Goal: Transaction & Acquisition: Purchase product/service

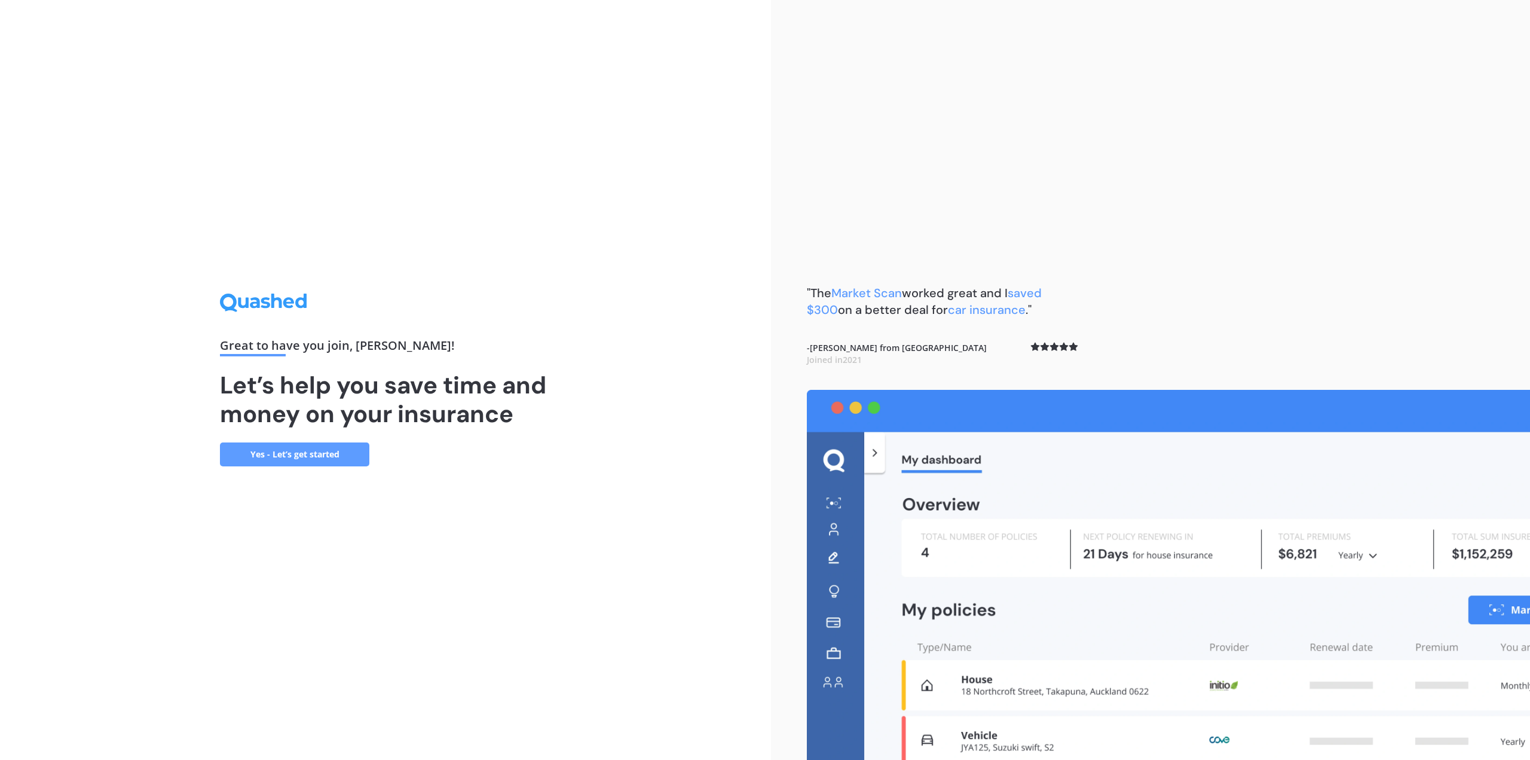
click at [329, 452] on link "Yes - Let’s get started" at bounding box center [294, 454] width 149 height 24
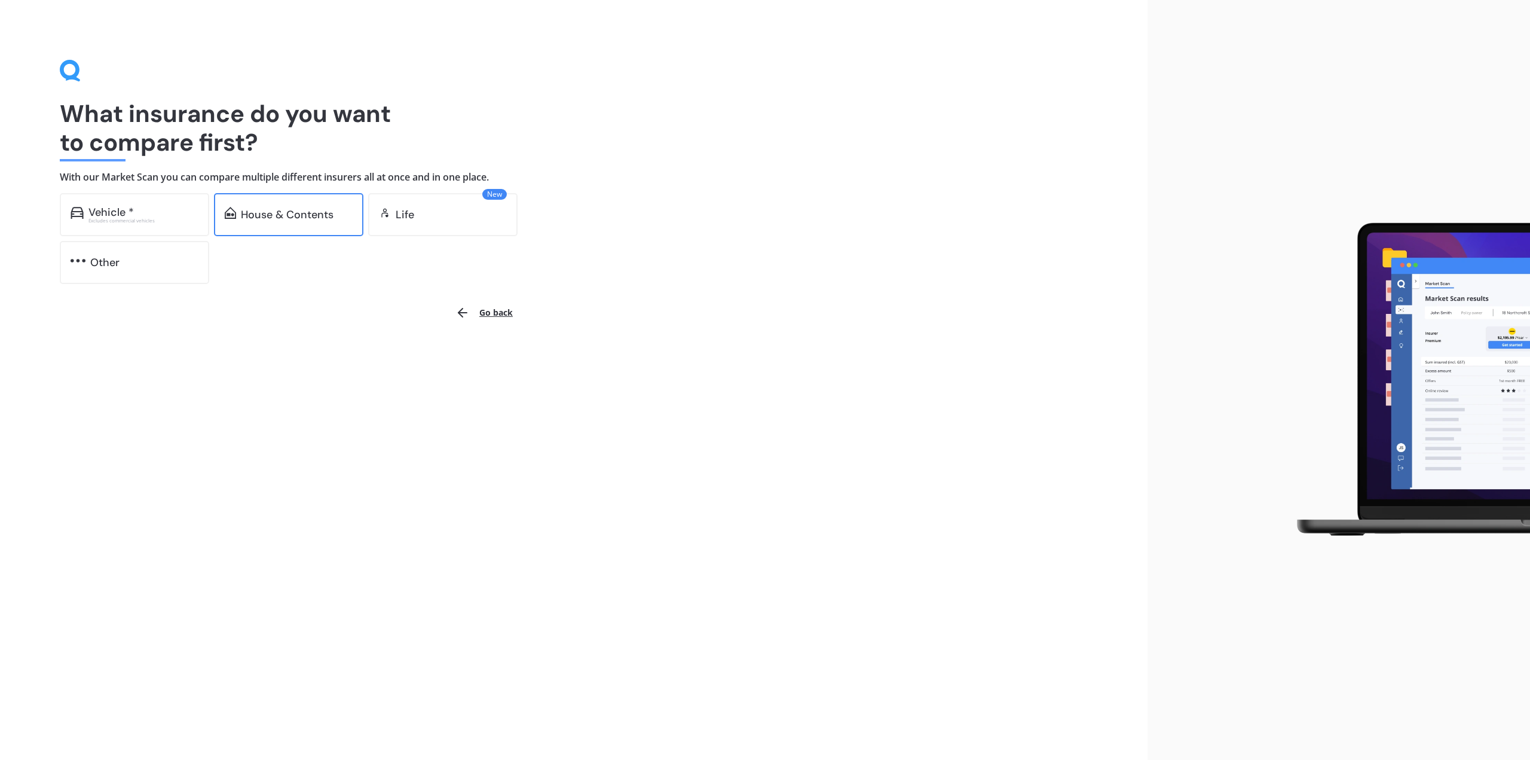
click at [247, 222] on div "House & Contents" at bounding box center [288, 214] width 149 height 43
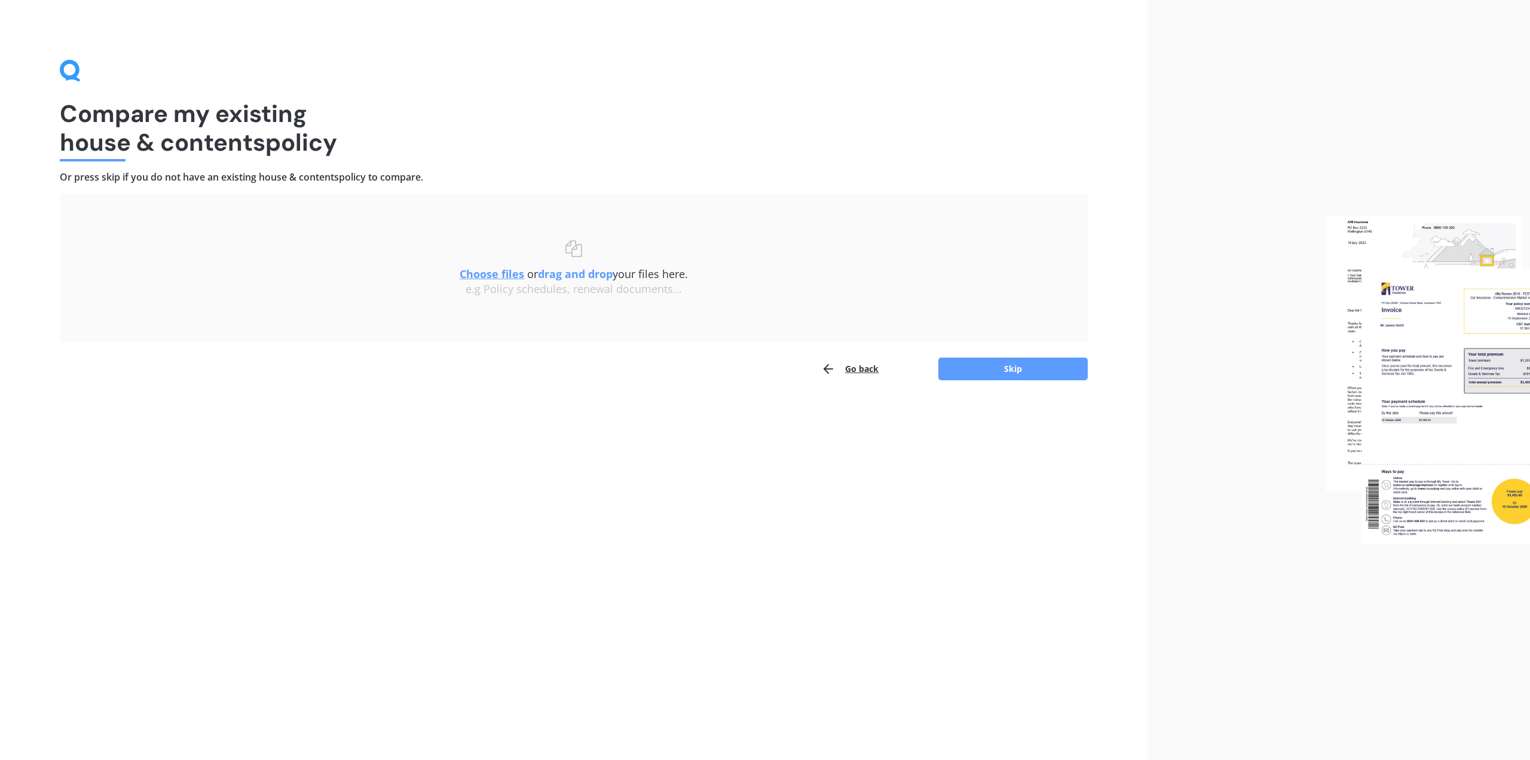
click at [576, 274] on b "drag and drop" at bounding box center [575, 274] width 75 height 14
click at [1027, 374] on button "Skip" at bounding box center [1012, 368] width 149 height 23
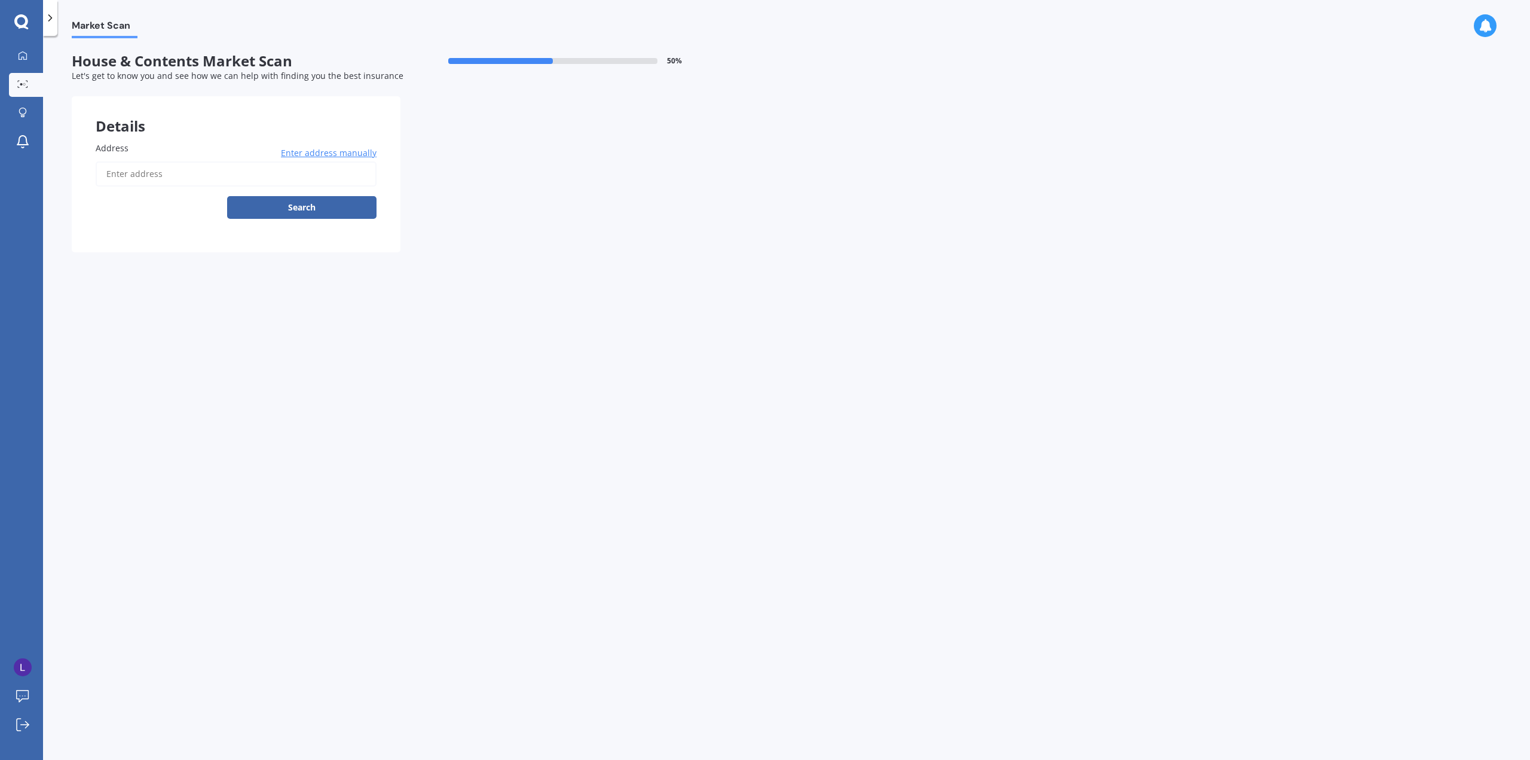
click at [158, 175] on input "Address" at bounding box center [236, 173] width 281 height 25
type input "l"
type input "[STREET_ADDRESS]"
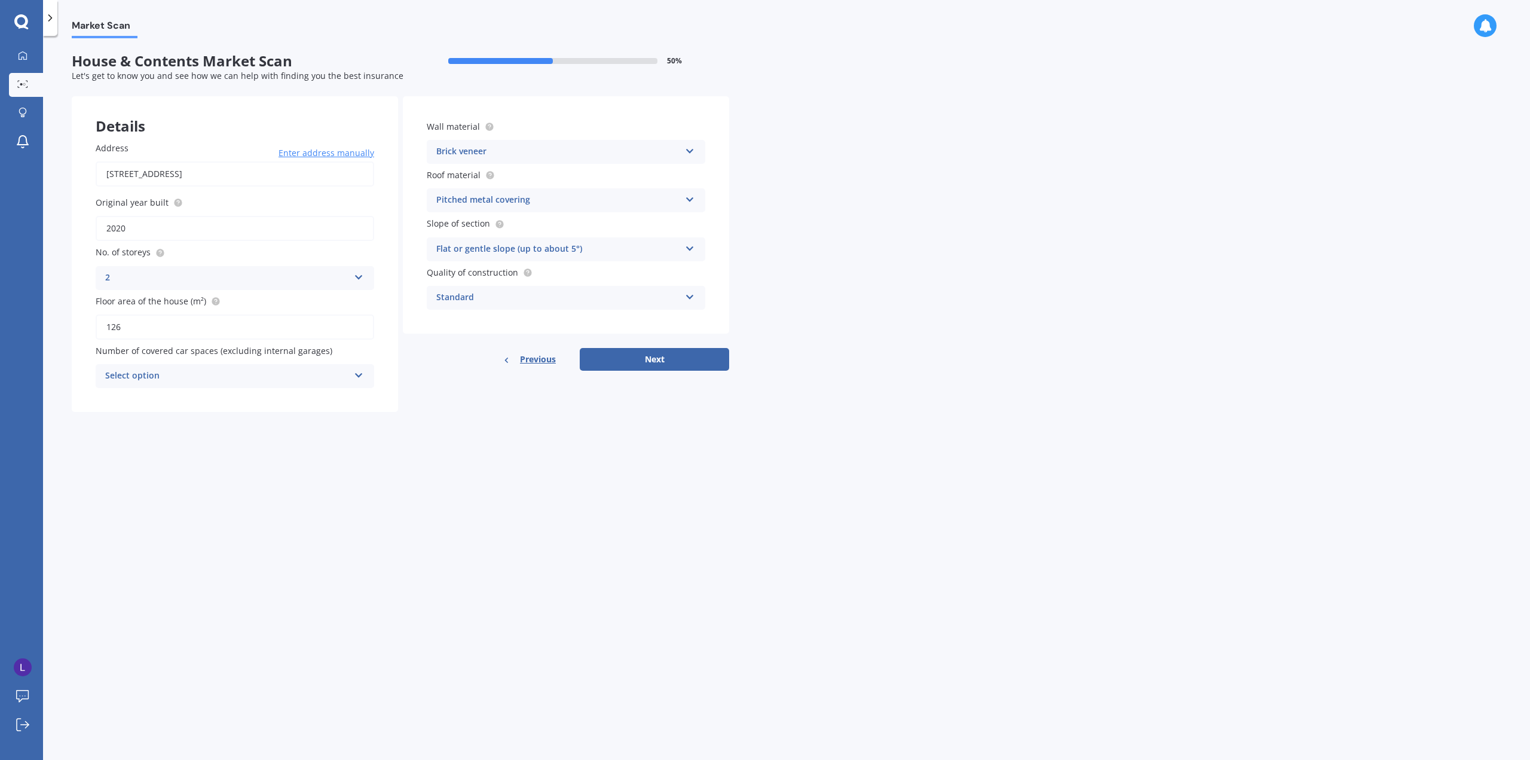
click at [695, 252] on div "Flat or gentle slope (up to about 5°) Flat or gentle slope (up to about 5°) Mod…" at bounding box center [566, 249] width 279 height 24
click at [727, 251] on div "Wall material Brick veneer Artificial weatherboard/plank cladding Blockwork Bri…" at bounding box center [566, 214] width 326 height 237
click at [473, 295] on div "Standard" at bounding box center [558, 298] width 244 height 14
click at [714, 285] on div "Wall material Brick veneer Artificial weatherboard/plank cladding Blockwork Bri…" at bounding box center [566, 214] width 326 height 237
click at [161, 378] on div "Select option" at bounding box center [227, 376] width 244 height 14
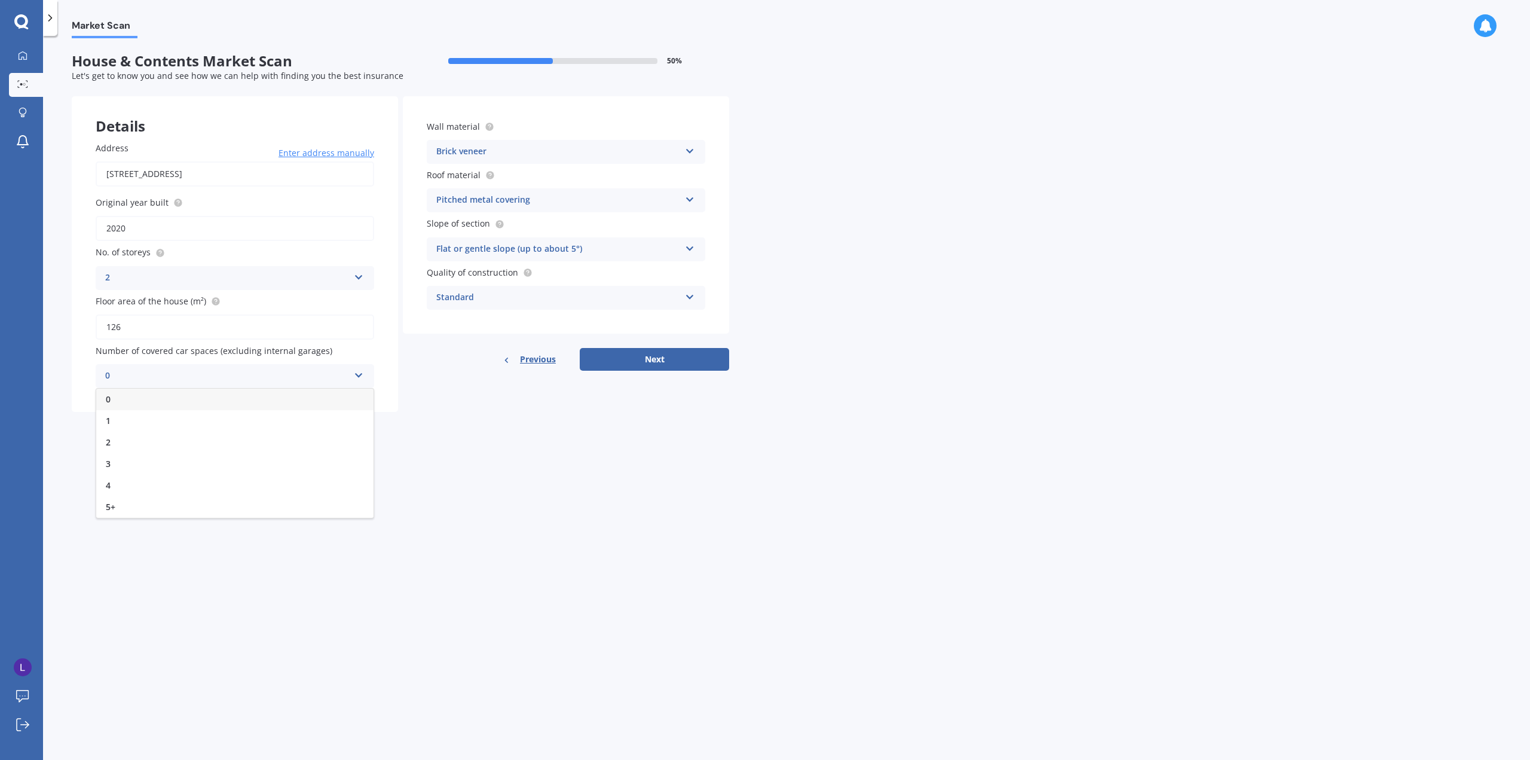
click at [152, 399] on div "0" at bounding box center [234, 400] width 277 height 22
click at [633, 367] on button "Next" at bounding box center [654, 359] width 149 height 23
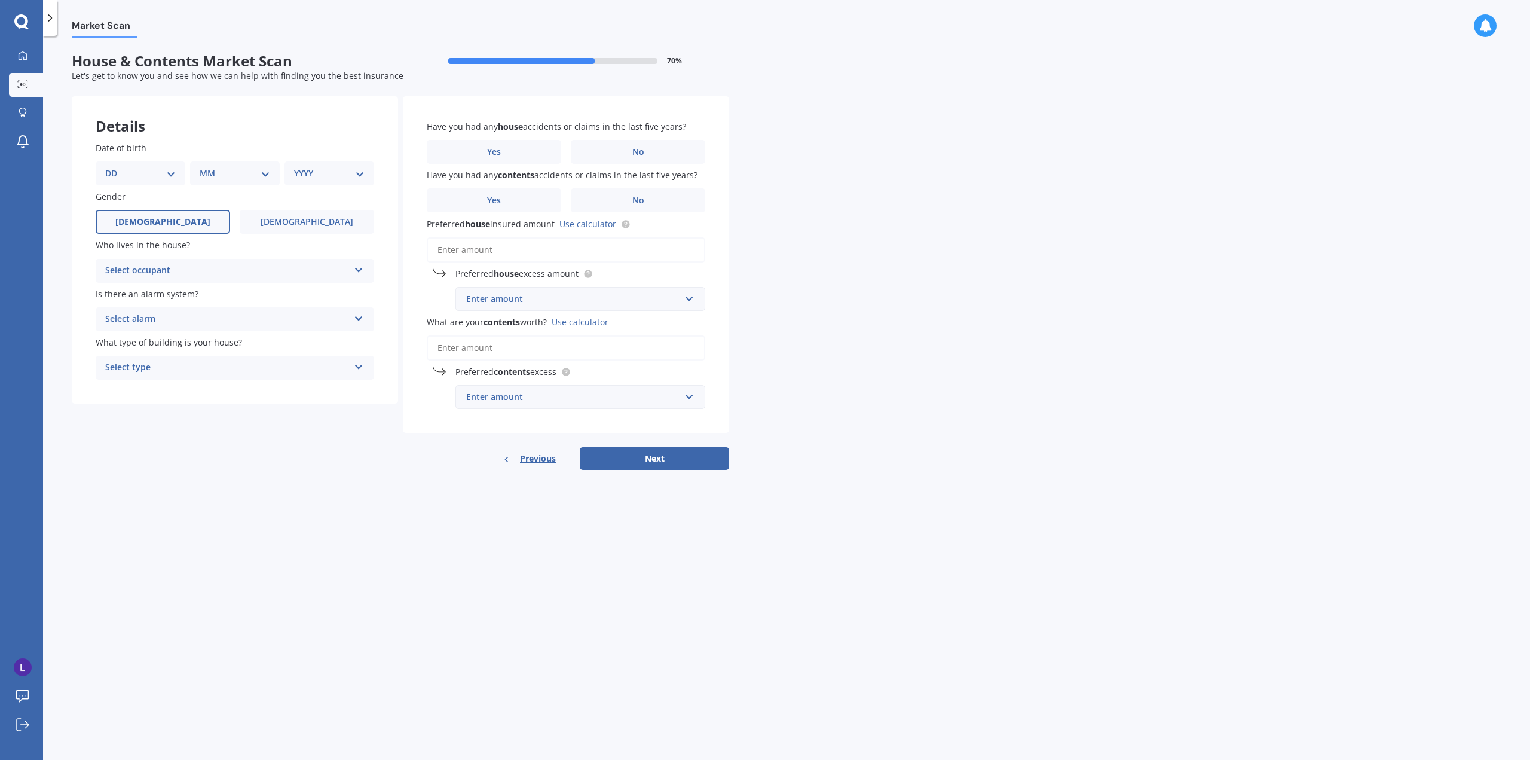
click at [176, 229] on label "[DEMOGRAPHIC_DATA]" at bounding box center [163, 222] width 134 height 24
click at [0, 0] on input "[DEMOGRAPHIC_DATA]" at bounding box center [0, 0] width 0 height 0
click at [149, 170] on select "DD 01 02 03 04 05 06 07 08 09 10 11 12 13 14 15 16 17 18 19 20 21 22 23 24 25 2…" at bounding box center [140, 173] width 71 height 13
select select "25"
click at [115, 167] on select "DD 01 02 03 04 05 06 07 08 09 10 11 12 13 14 15 16 17 18 19 20 21 22 23 24 25 2…" at bounding box center [140, 173] width 71 height 13
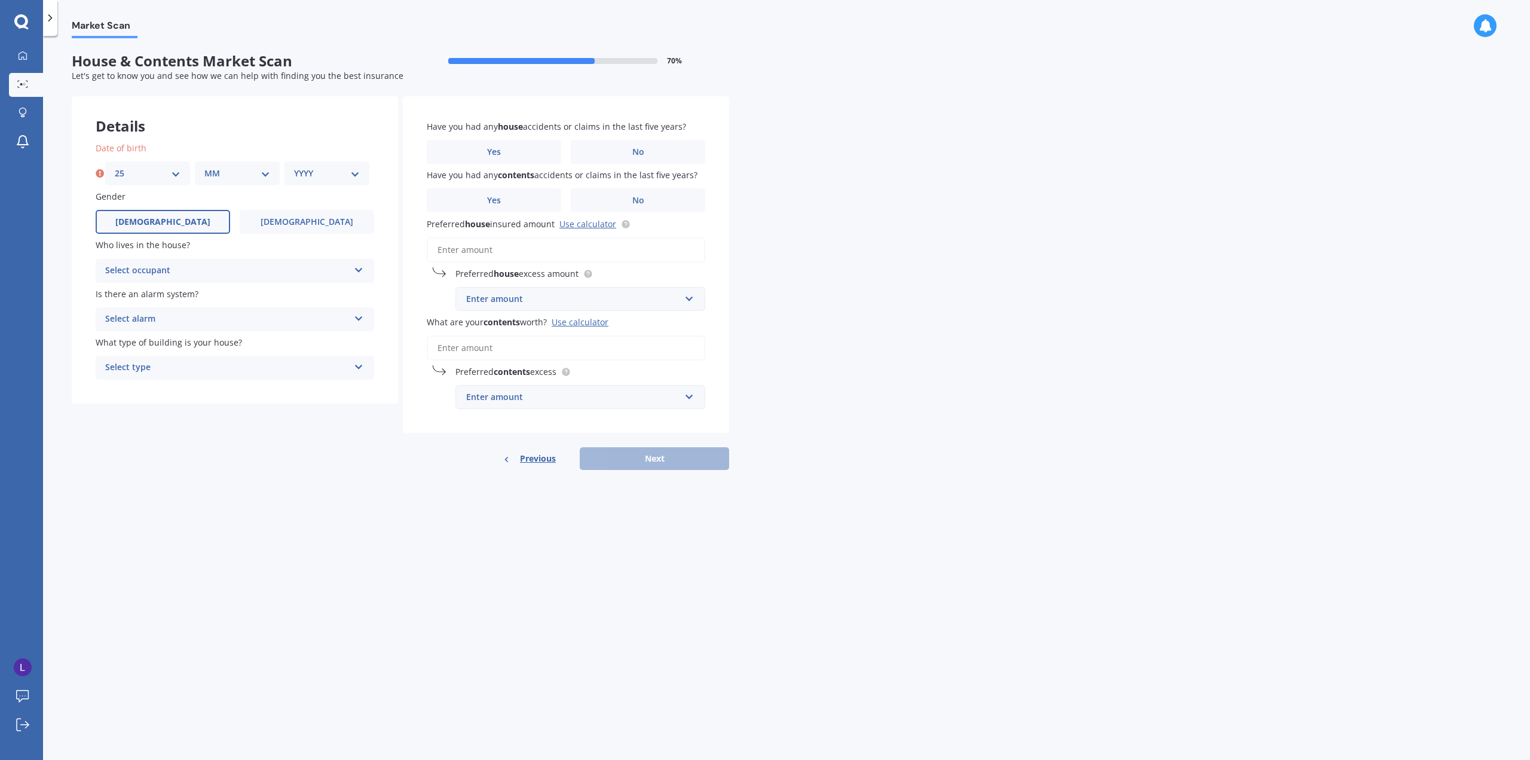
click at [234, 170] on select "MM 01 02 03 04 05 06 07 08 09 10 11 12" at bounding box center [237, 173] width 66 height 13
select select "09"
click at [204, 167] on select "MM 01 02 03 04 05 06 07 08 09 10 11 12" at bounding box center [237, 173] width 66 height 13
click at [319, 174] on select "YYYY 2009 2008 2007 2006 2005 2004 2003 2002 2001 2000 1999 1998 1997 1996 1995…" at bounding box center [327, 173] width 66 height 13
select select "1988"
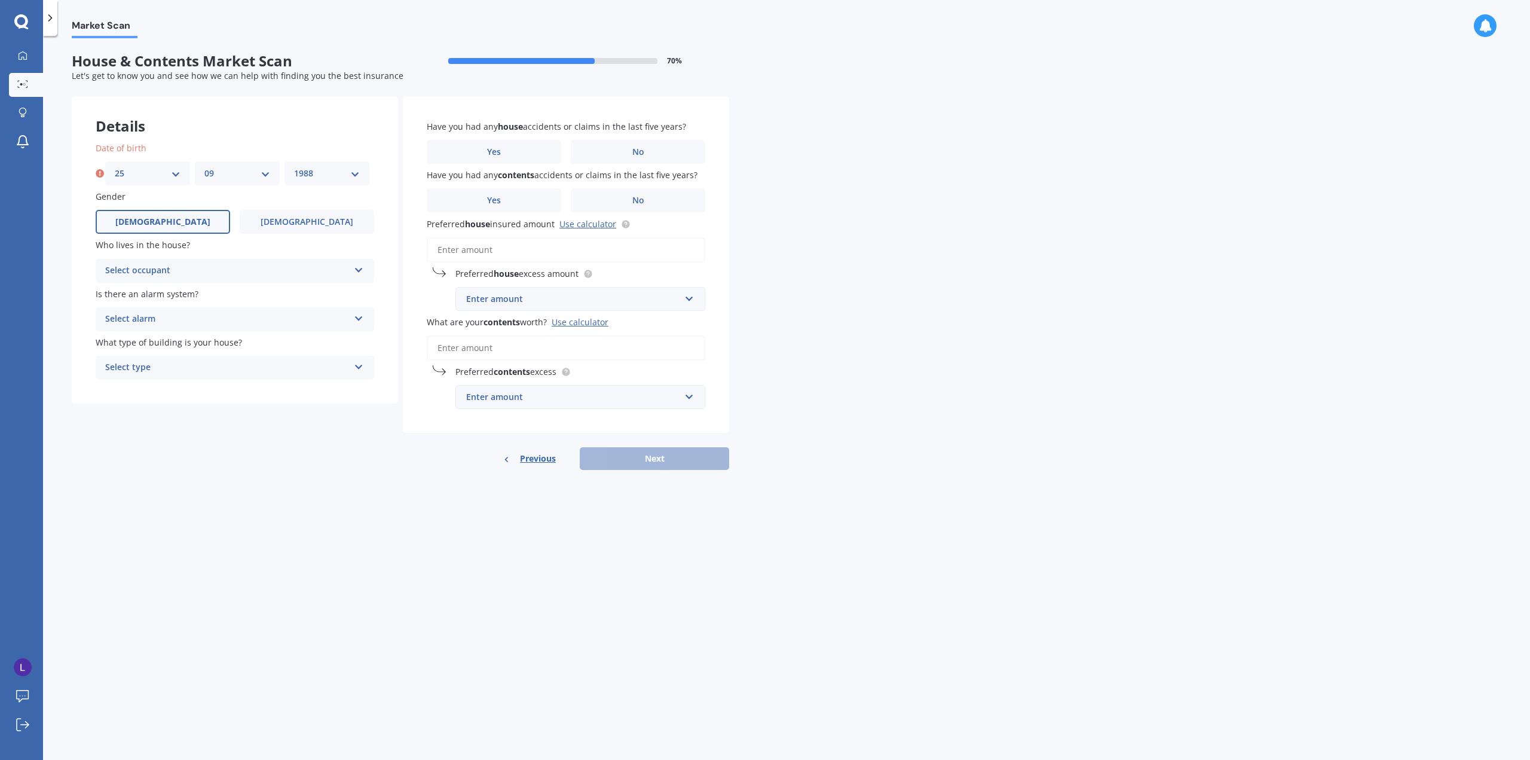
click at [294, 167] on select "YYYY 2009 2008 2007 2006 2005 2004 2003 2002 2001 2000 1999 1998 1997 1996 1995…" at bounding box center [327, 173] width 66 height 13
click at [184, 268] on div "Select occupant" at bounding box center [227, 271] width 244 height 14
click at [139, 291] on div "Owner" at bounding box center [234, 294] width 277 height 22
click at [149, 320] on div "Select alarm" at bounding box center [227, 319] width 244 height 14
click at [155, 366] on span "Yes, not monitored" at bounding box center [145, 363] width 79 height 11
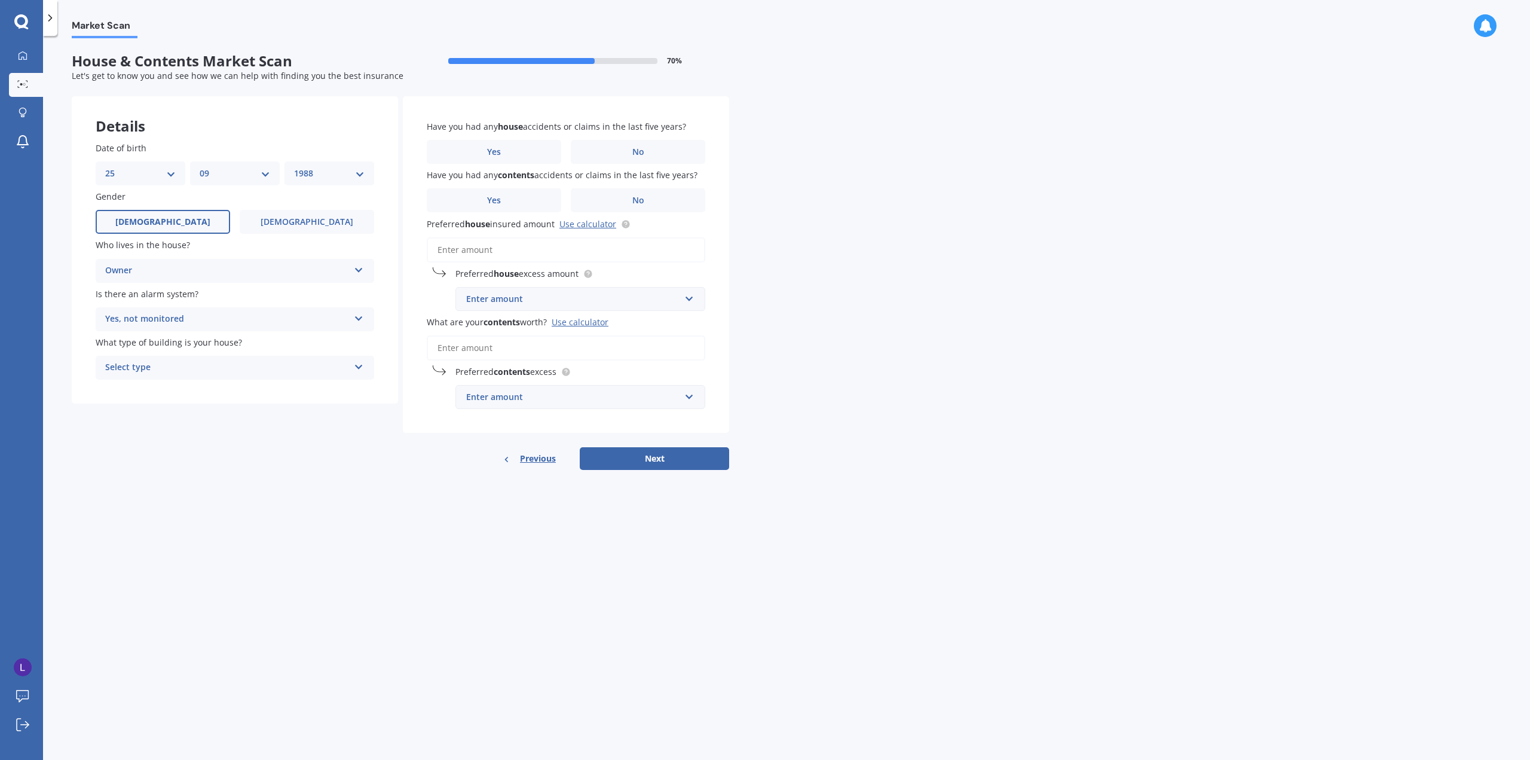
click at [194, 372] on div "Select type" at bounding box center [227, 367] width 244 height 14
click at [213, 414] on span "Multi-unit (in a block of 6 or less)" at bounding box center [173, 411] width 135 height 11
click at [536, 197] on label "Yes" at bounding box center [494, 200] width 134 height 24
click at [0, 0] on input "Yes" at bounding box center [0, 0] width 0 height 0
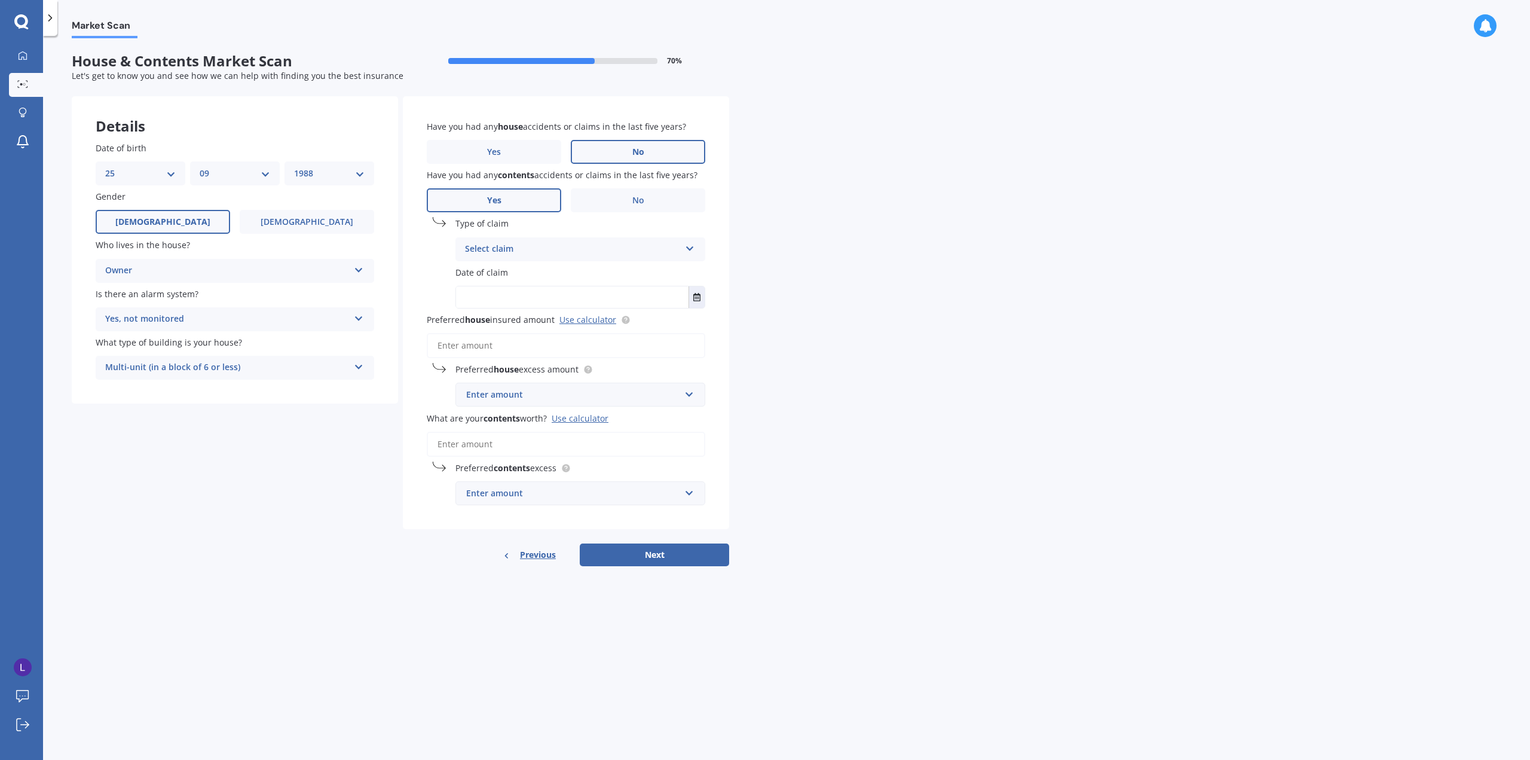
click at [661, 146] on label "No" at bounding box center [638, 152] width 134 height 24
click at [0, 0] on input "No" at bounding box center [0, 0] width 0 height 0
click at [573, 242] on div "Select claim" at bounding box center [572, 249] width 215 height 14
click at [552, 250] on div "Accidental damage" at bounding box center [572, 249] width 215 height 14
click at [601, 196] on label "No" at bounding box center [638, 200] width 134 height 24
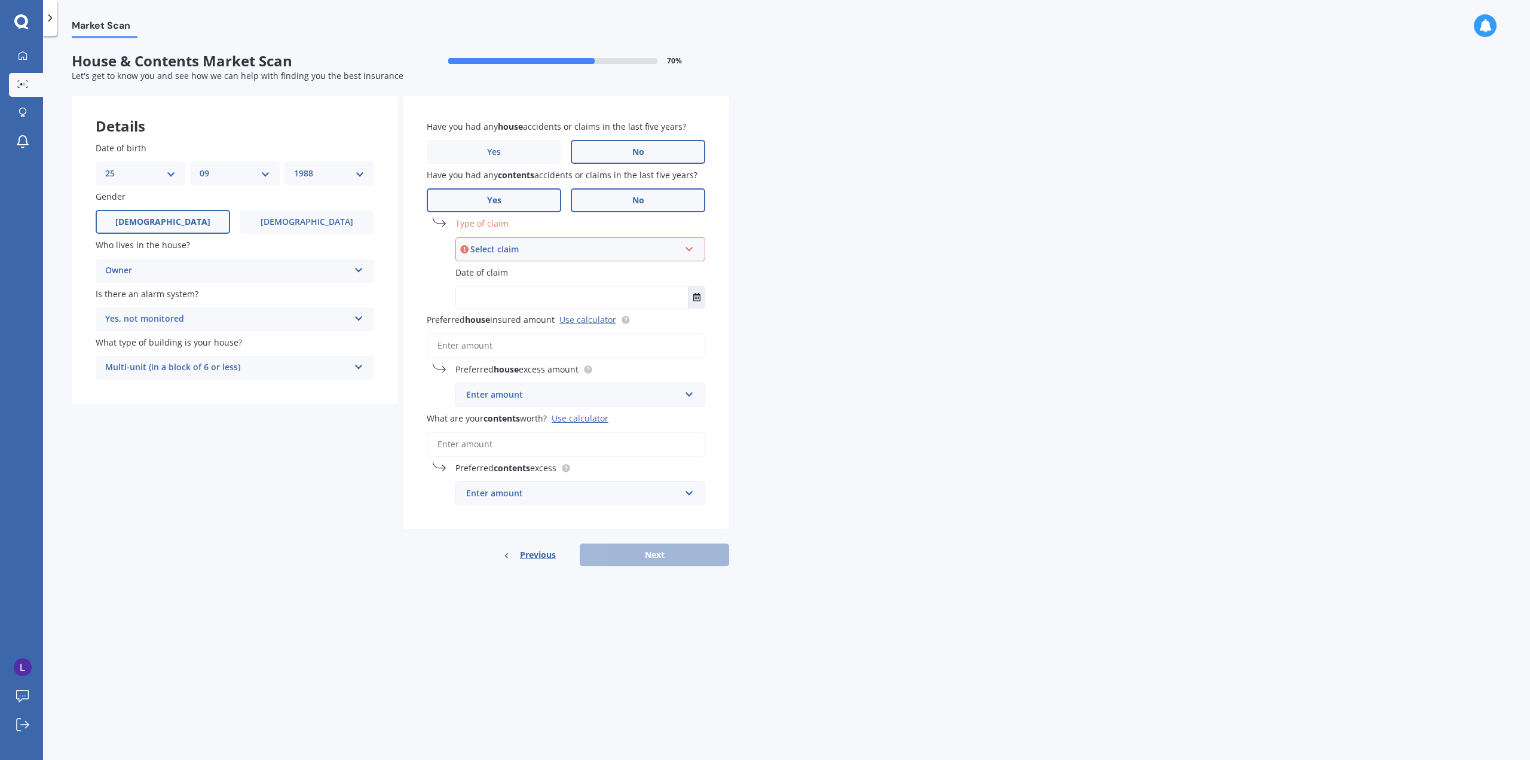
click at [0, 0] on input "No" at bounding box center [0, 0] width 0 height 0
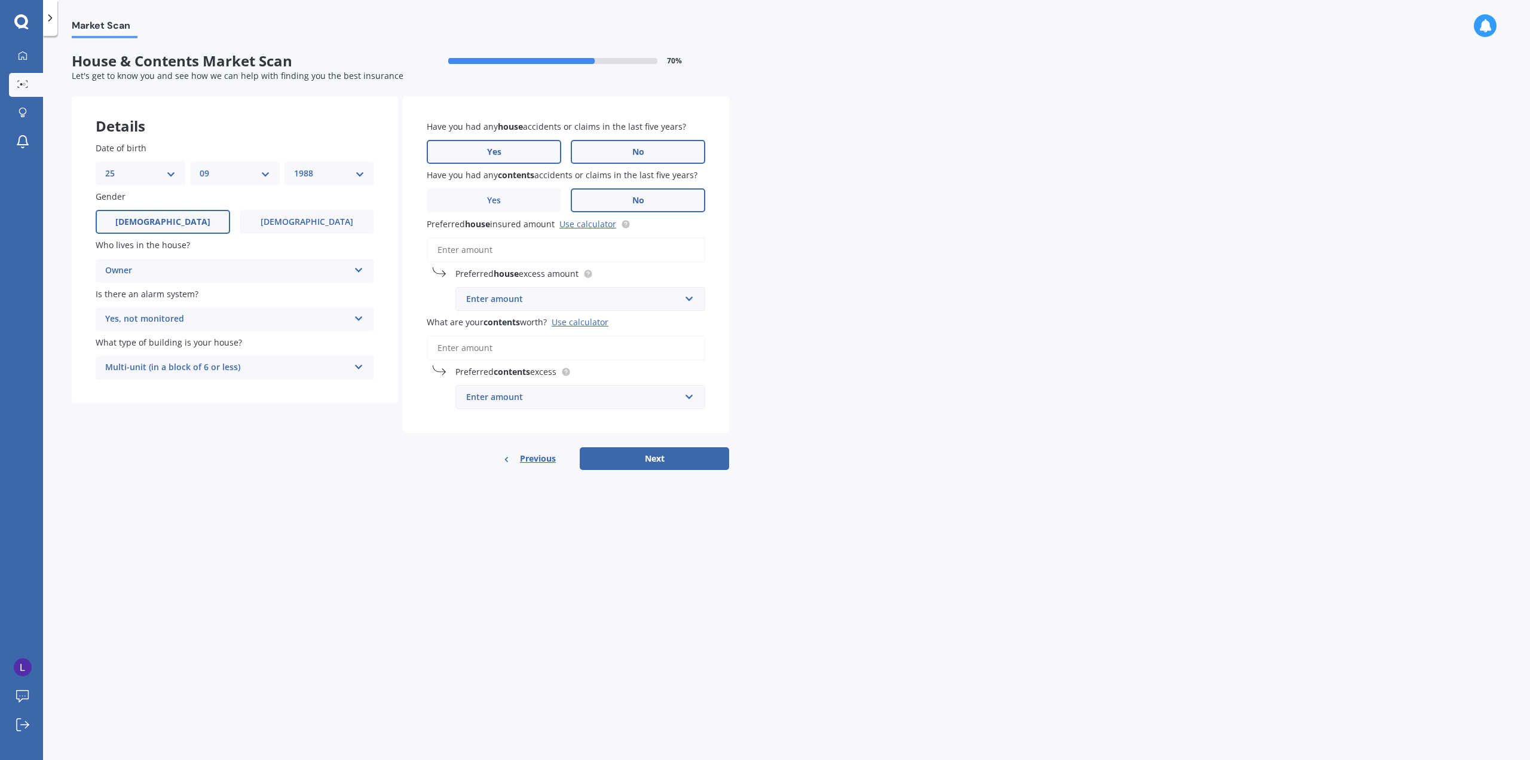
click at [527, 142] on label "Yes" at bounding box center [494, 152] width 134 height 24
click at [0, 0] on input "Yes" at bounding box center [0, 0] width 0 height 0
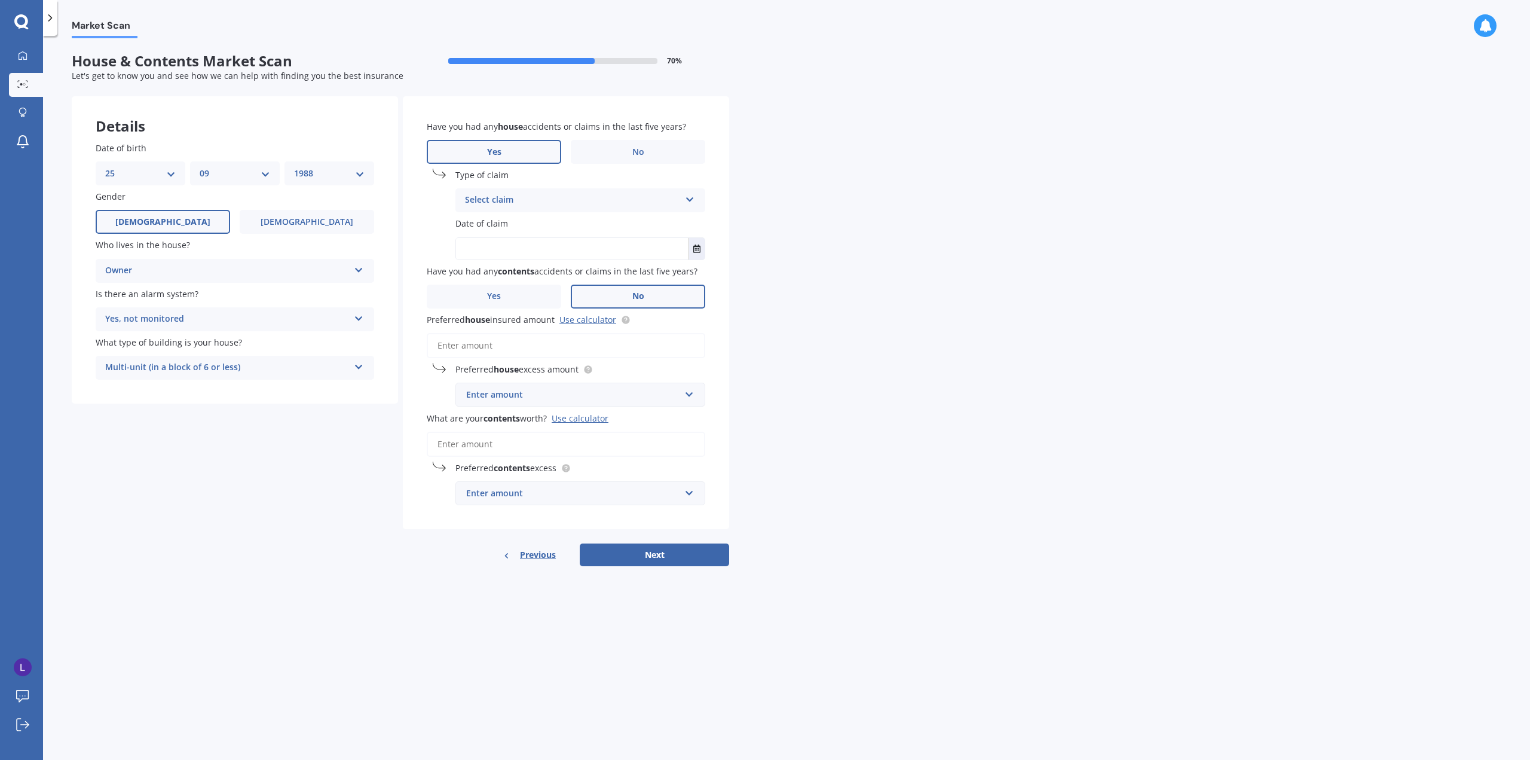
click at [517, 188] on div "Select claim Accidental damage Broken glass Burglary or theft Earthquake Fire F…" at bounding box center [580, 200] width 250 height 24
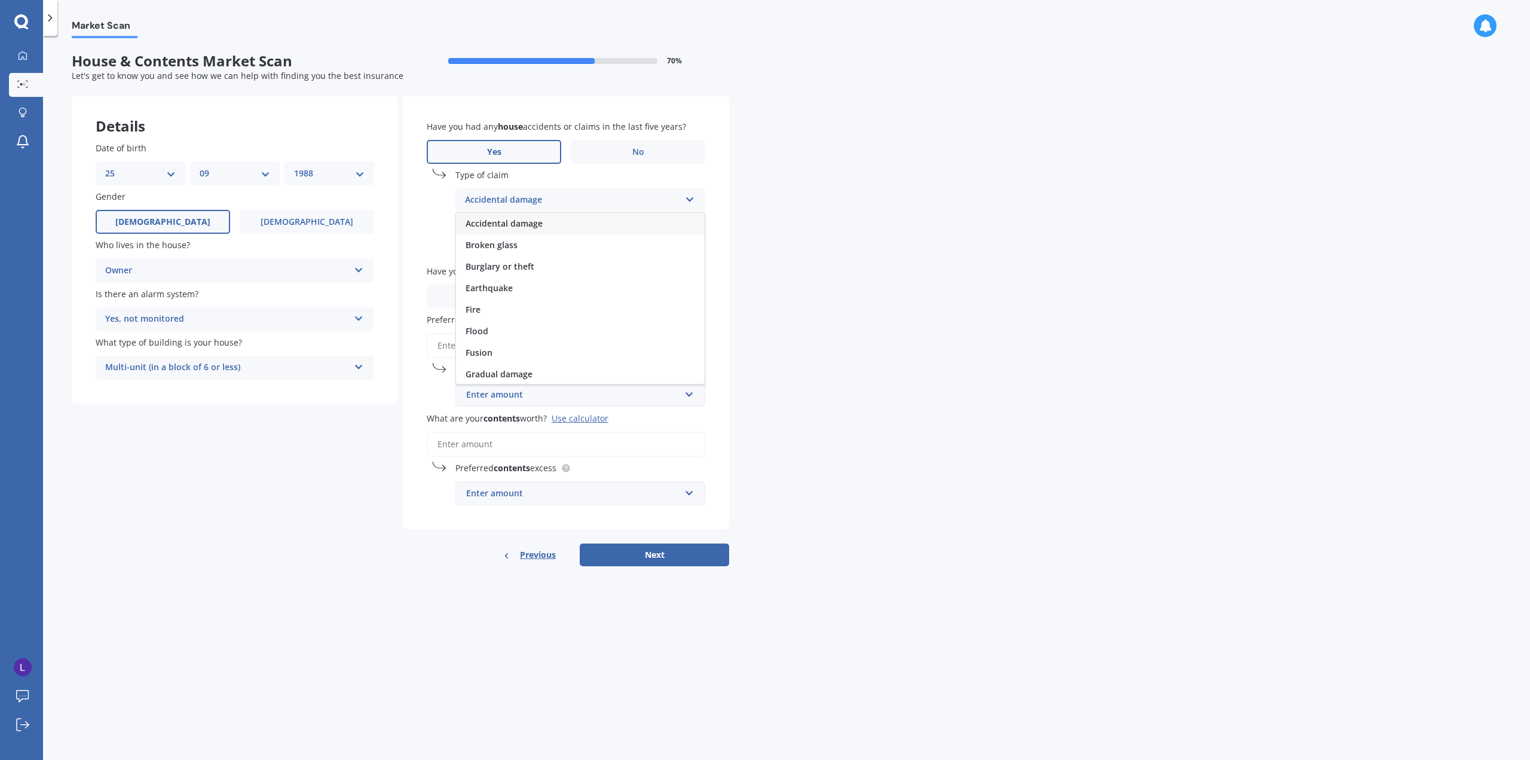
click at [540, 197] on div "Accidental damage" at bounding box center [572, 200] width 215 height 14
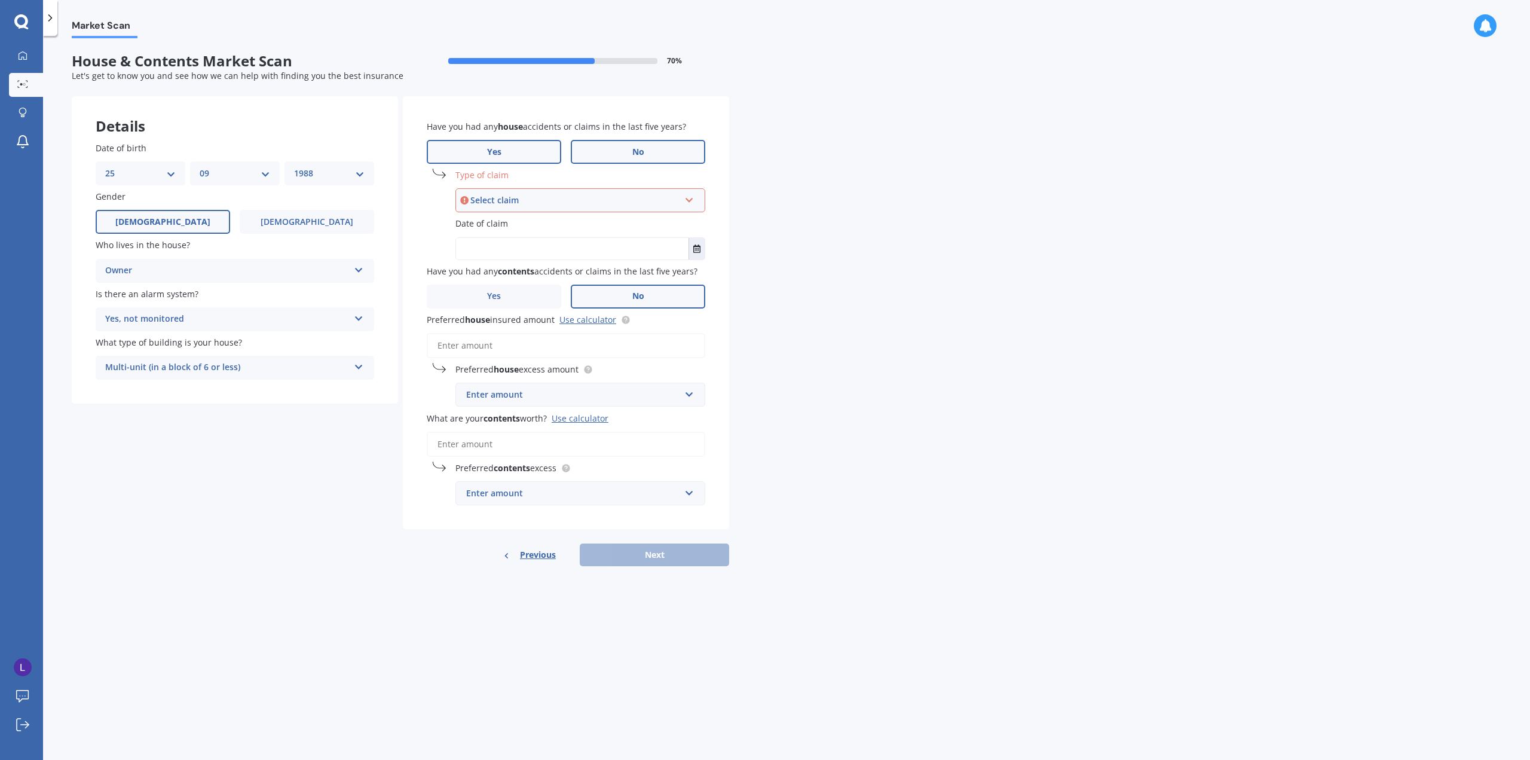
click at [614, 147] on label "No" at bounding box center [638, 152] width 134 height 24
click at [0, 0] on input "No" at bounding box center [0, 0] width 0 height 0
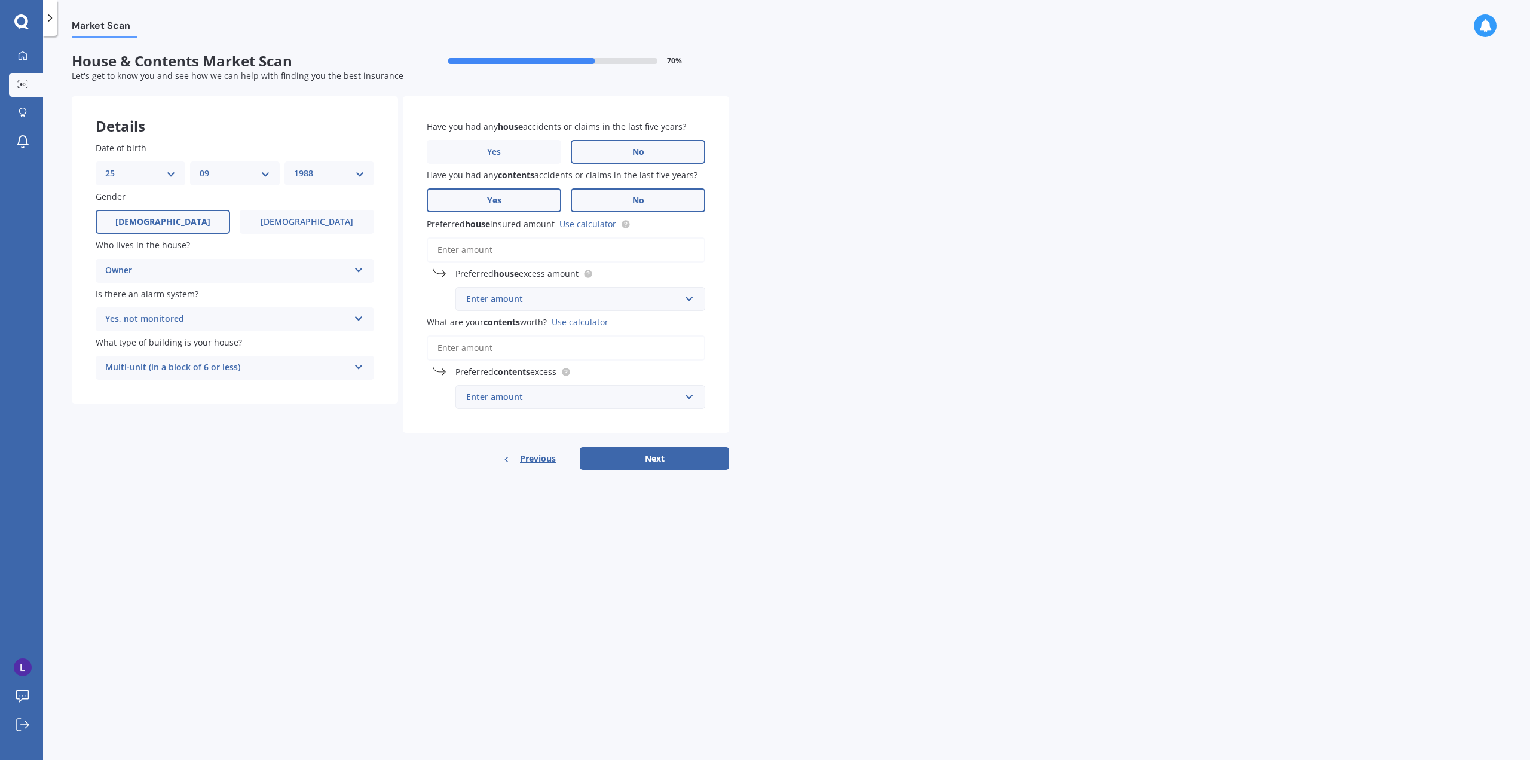
click at [518, 196] on label "Yes" at bounding box center [494, 200] width 134 height 24
click at [0, 0] on input "Yes" at bounding box center [0, 0] width 0 height 0
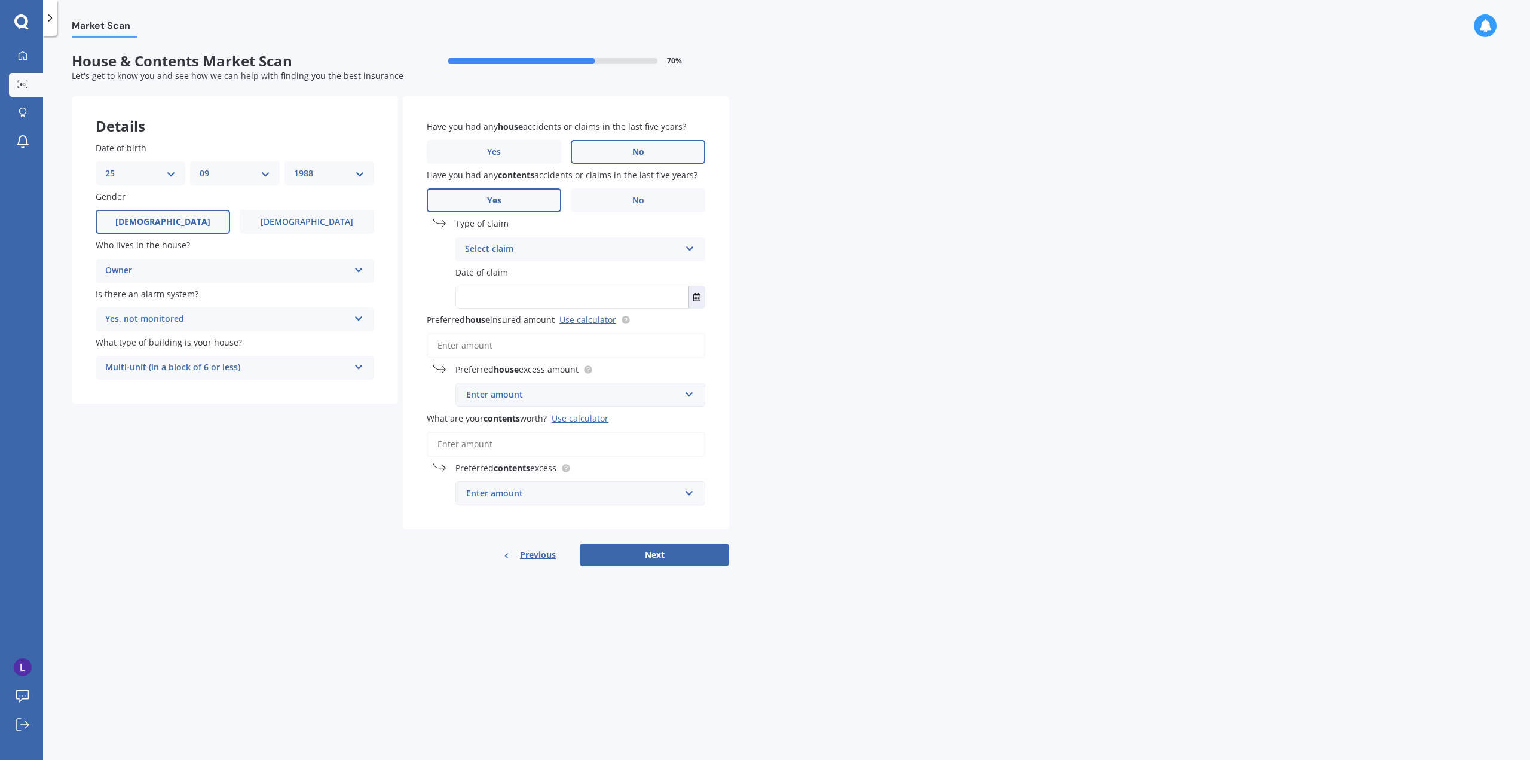
click at [522, 246] on div "Select claim" at bounding box center [572, 249] width 215 height 14
click at [528, 420] on div "Other" at bounding box center [580, 422] width 249 height 22
click at [515, 252] on div "Other" at bounding box center [572, 249] width 215 height 14
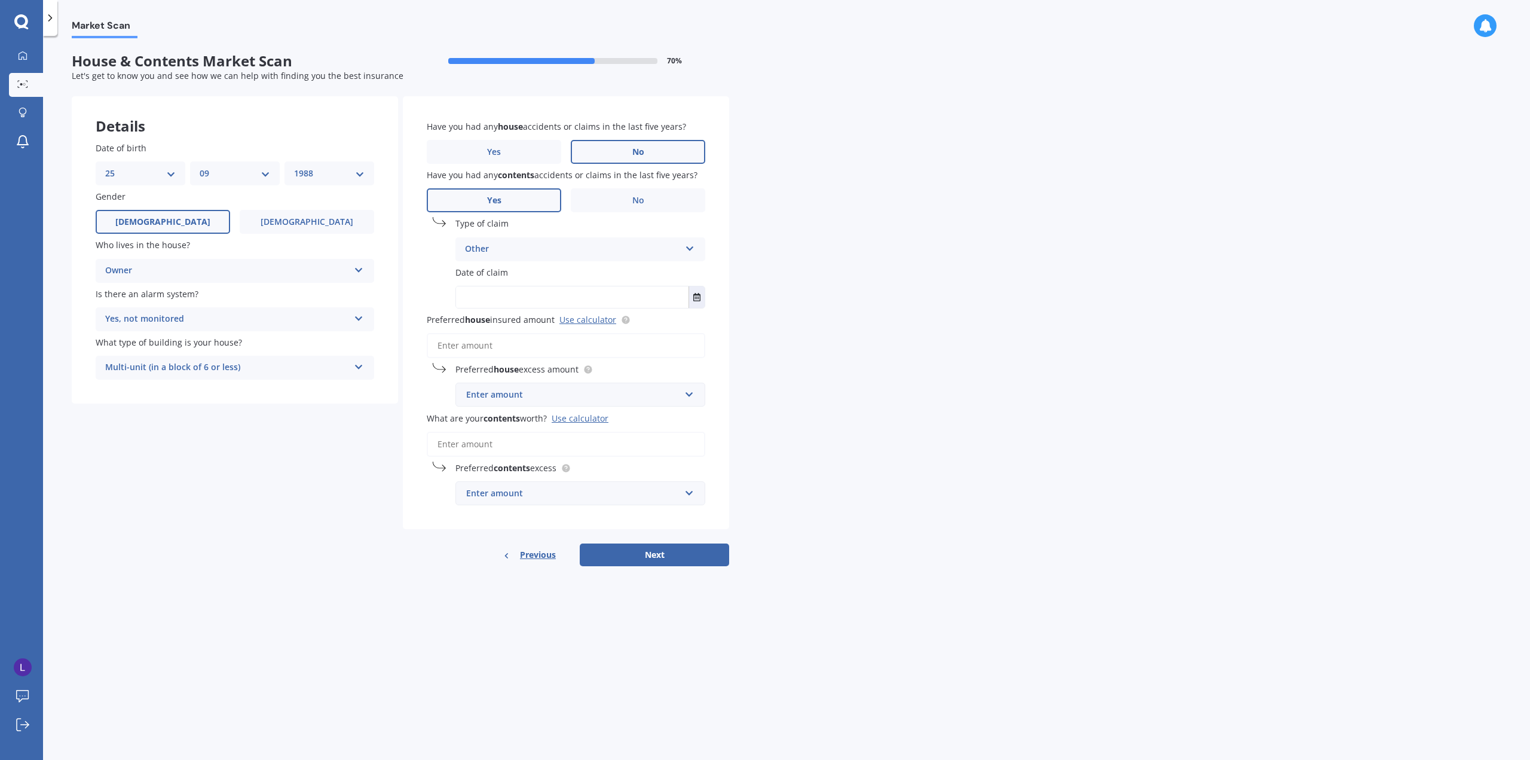
click at [869, 316] on div "Market Scan House & Contents Market Scan 70 % Let's get to know you and see how…" at bounding box center [786, 400] width 1487 height 724
click at [517, 340] on input "Preferred house insured amount Use calculator" at bounding box center [566, 345] width 279 height 25
click at [528, 398] on div "Enter amount" at bounding box center [573, 394] width 214 height 13
click at [788, 398] on div "Market Scan House & Contents Market Scan 70 % Let's get to know you and see how…" at bounding box center [786, 400] width 1487 height 724
click at [493, 151] on span "Yes" at bounding box center [494, 152] width 14 height 10
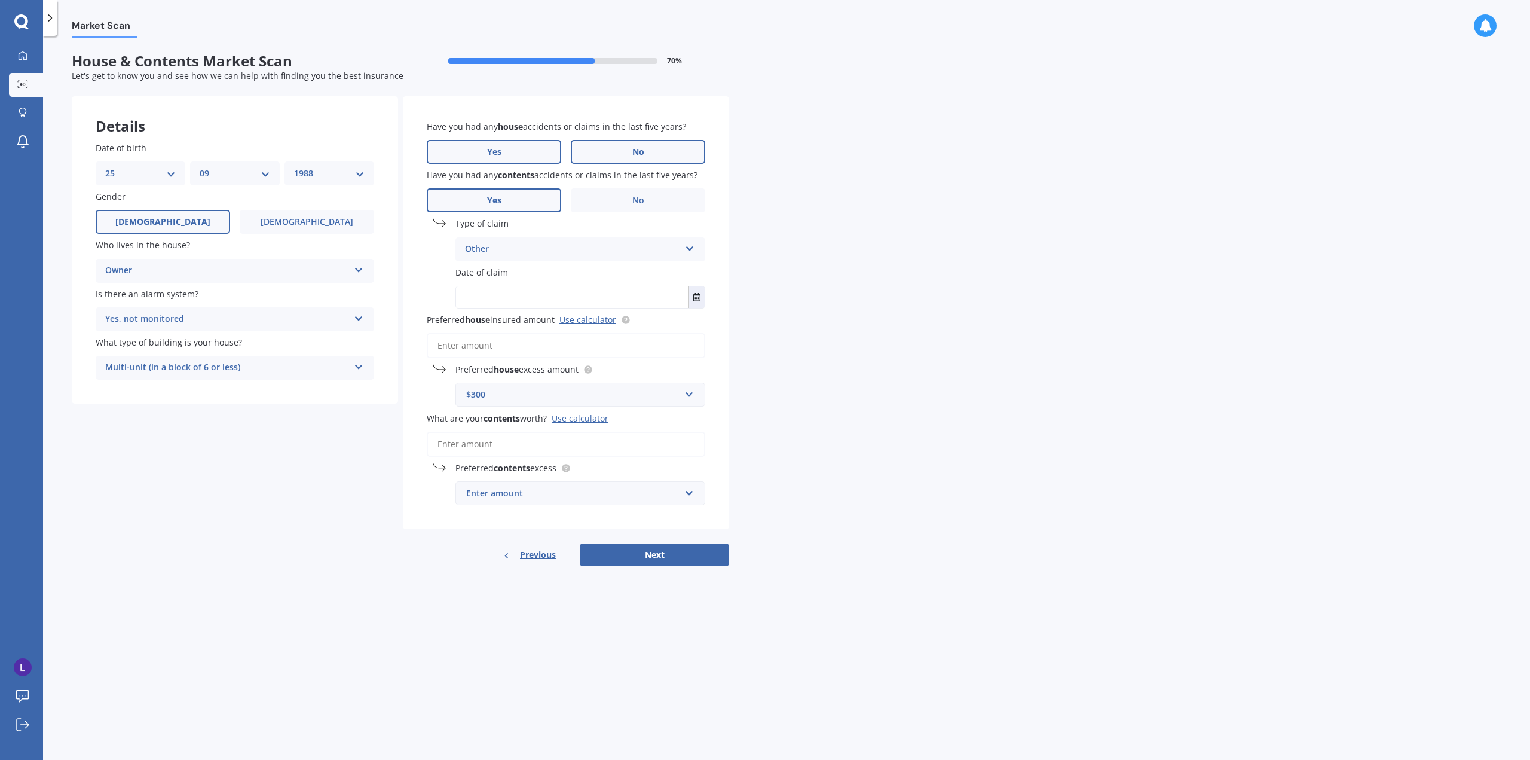
click at [0, 0] on input "Yes" at bounding box center [0, 0] width 0 height 0
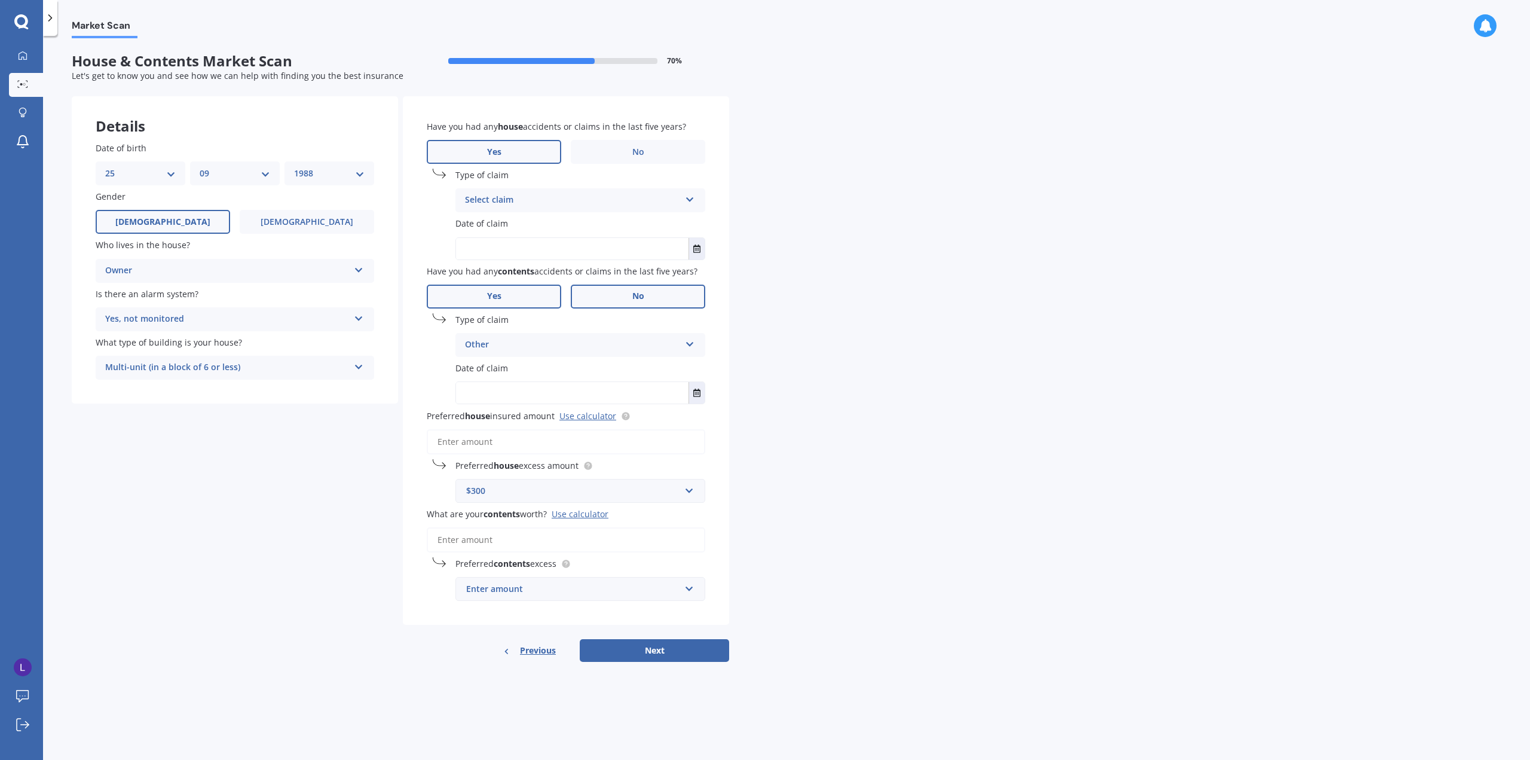
click at [634, 288] on label "No" at bounding box center [638, 297] width 134 height 24
click at [0, 0] on input "No" at bounding box center [0, 0] width 0 height 0
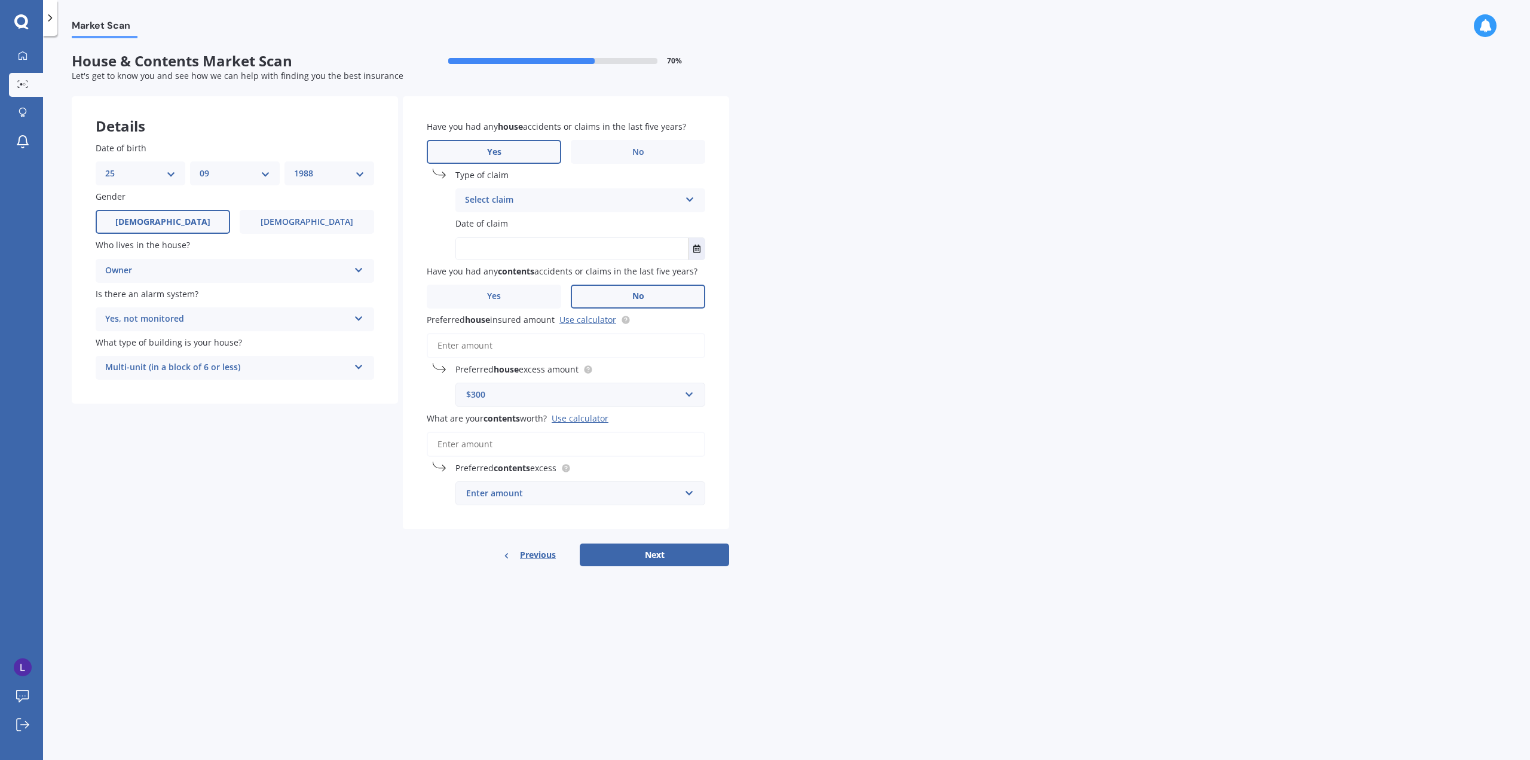
click at [545, 194] on div "Select claim" at bounding box center [572, 200] width 215 height 14
click at [847, 220] on div "Market Scan House & Contents Market Scan 70 % Let's get to know you and see how…" at bounding box center [786, 400] width 1487 height 724
click at [518, 209] on div "Accidental damage Accidental damage Broken glass Burglary or theft Earthquake F…" at bounding box center [580, 200] width 250 height 24
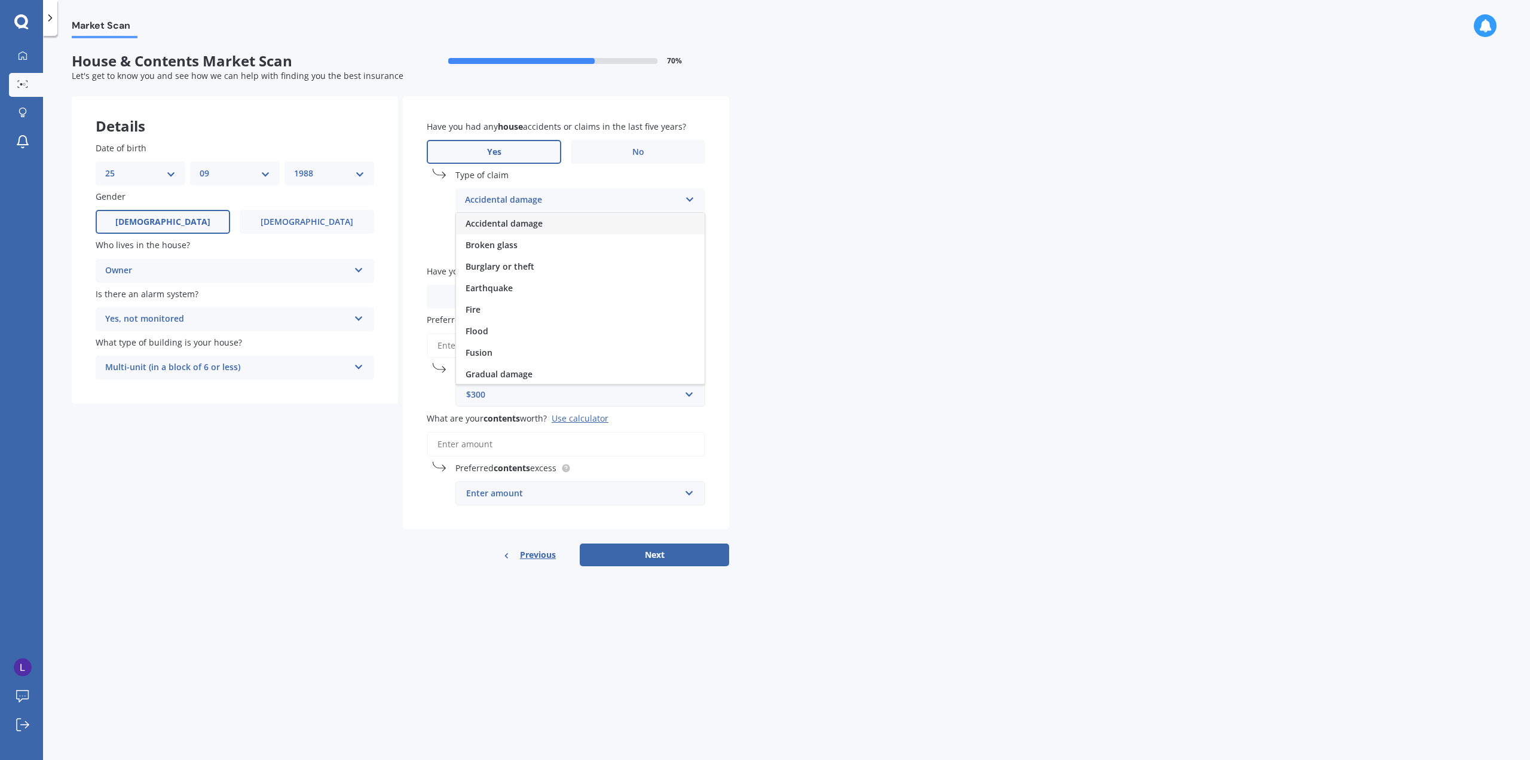
click at [964, 162] on div "Market Scan House & Contents Market Scan 70 % Let's get to know you and see how…" at bounding box center [786, 400] width 1487 height 724
click at [525, 207] on div "Accidental damage" at bounding box center [572, 200] width 215 height 14
click at [515, 224] on span "Accidental damage" at bounding box center [504, 223] width 77 height 11
drag, startPoint x: 687, startPoint y: 125, endPoint x: 427, endPoint y: 124, distance: 259.4
click at [427, 124] on label "Have you had any house accidents or claims in the last five years?" at bounding box center [564, 126] width 274 height 13
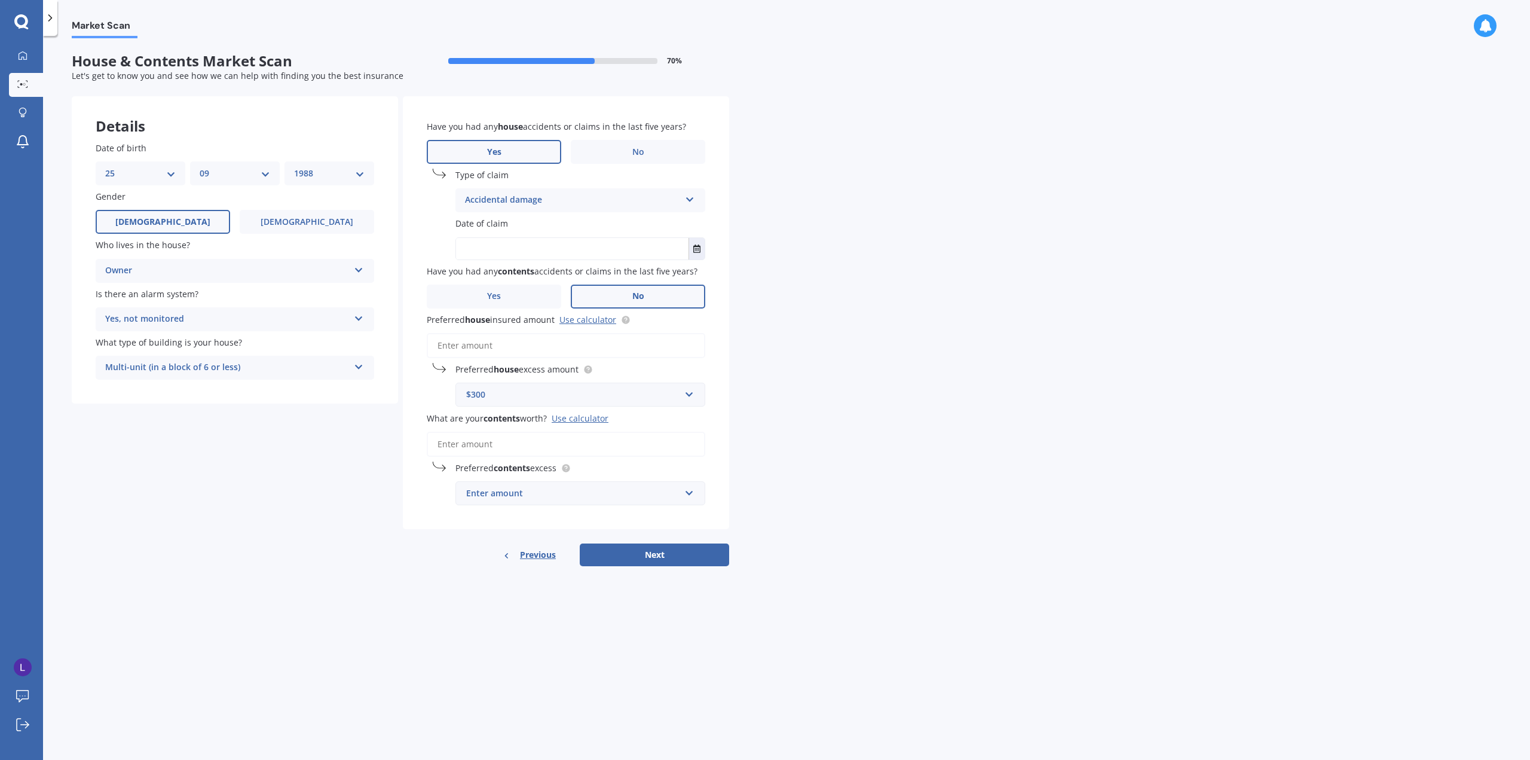
copy span "Have you had any house accidents or claims in the last five years?"
click at [702, 246] on button "Select date" at bounding box center [697, 249] width 16 height 22
click at [507, 274] on button "[DATE]" at bounding box center [488, 279] width 51 height 22
click at [490, 271] on button "2025" at bounding box center [484, 279] width 43 height 22
click at [512, 353] on div "2024" at bounding box center [519, 372] width 41 height 38
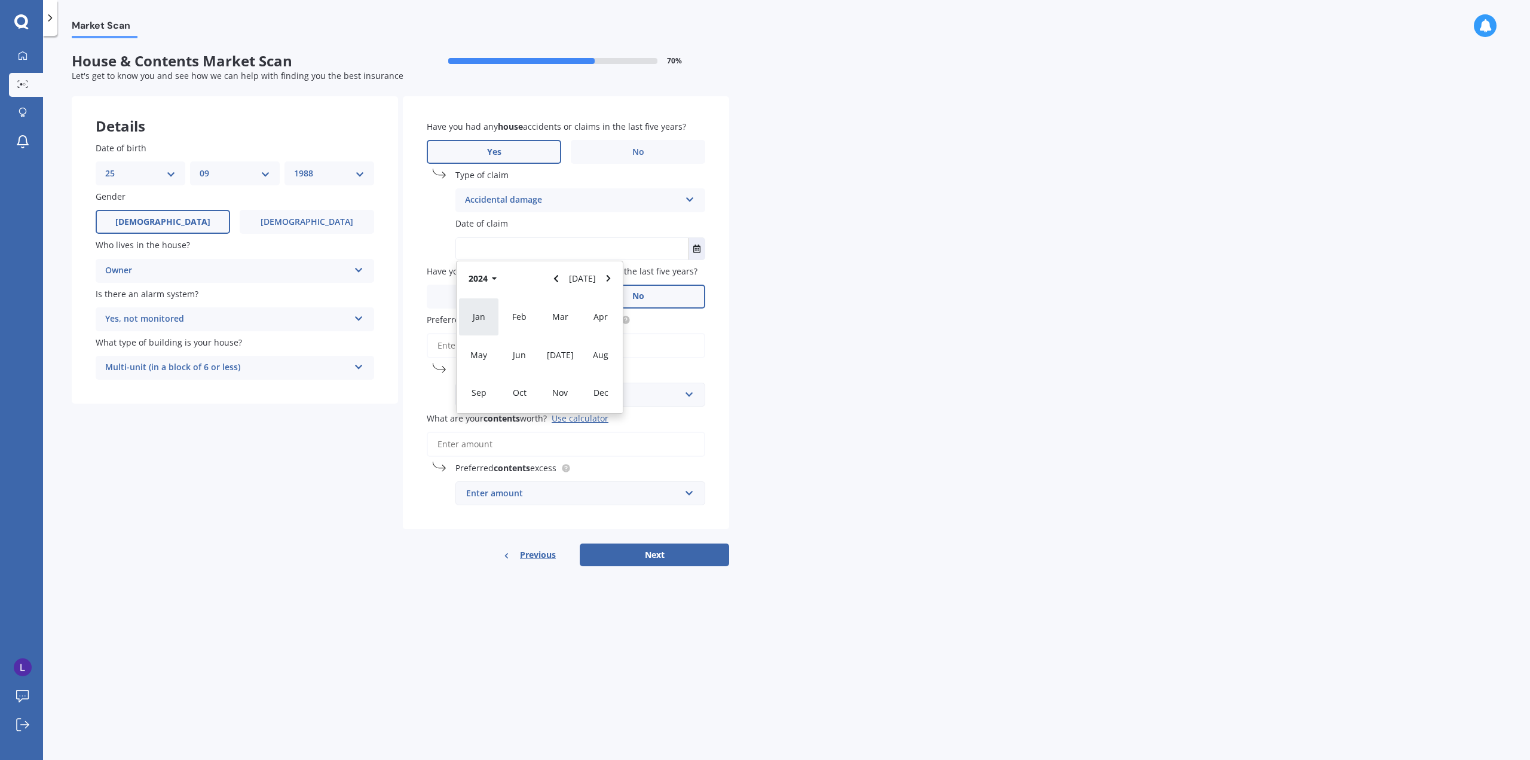
click at [479, 329] on div "Jan" at bounding box center [478, 317] width 41 height 38
click at [516, 241] on input "text" at bounding box center [572, 249] width 233 height 22
click at [694, 249] on icon "Select date" at bounding box center [696, 248] width 7 height 8
click at [499, 396] on div "30" at bounding box center [493, 401] width 23 height 19
type input "[DATE]"
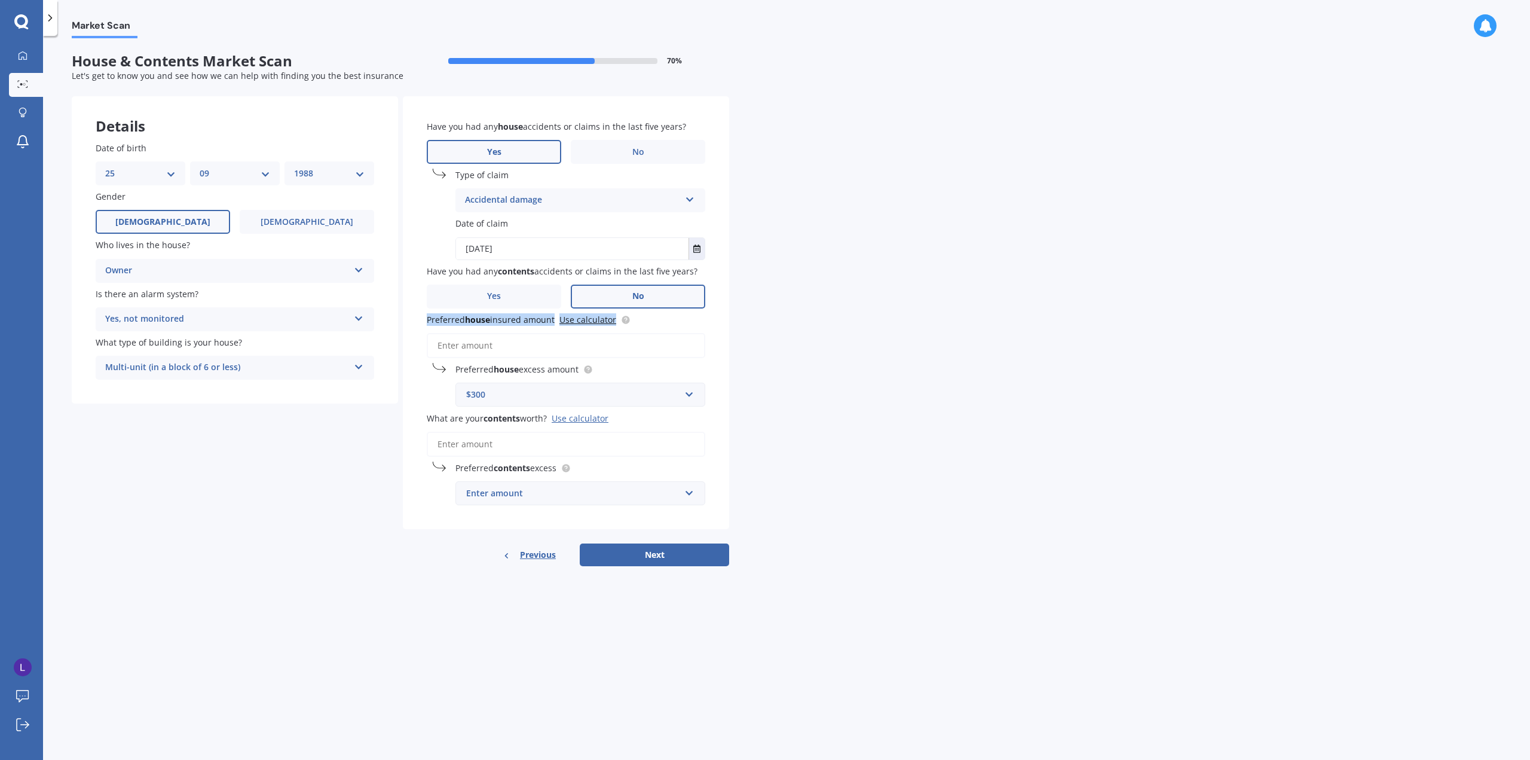
drag, startPoint x: 429, startPoint y: 319, endPoint x: 643, endPoint y: 325, distance: 213.5
click at [643, 325] on div "Have you had any house accidents or claims in the last five years? Yes No Type …" at bounding box center [566, 312] width 326 height 433
click at [652, 320] on label "Preferred house insured amount Use calculator" at bounding box center [564, 319] width 274 height 13
click at [652, 333] on input "Preferred house insured amount Use calculator" at bounding box center [566, 345] width 279 height 25
drag, startPoint x: 836, startPoint y: 325, endPoint x: 721, endPoint y: 313, distance: 115.4
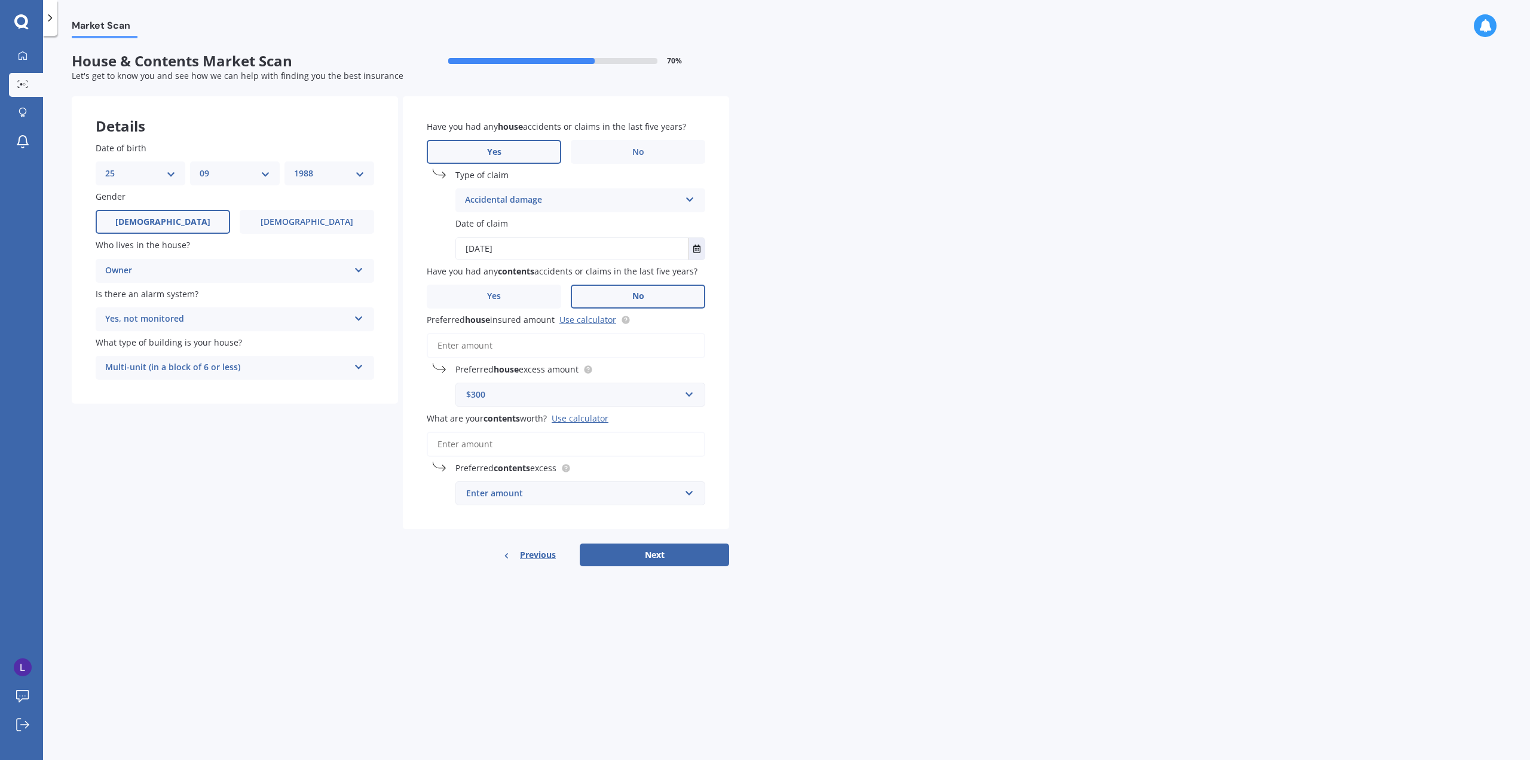
click at [721, 313] on div "Market Scan House & Contents Market Scan 70 % Let's get to know you and see how…" at bounding box center [786, 400] width 1487 height 724
click at [986, 365] on div "Market Scan House & Contents Market Scan 70 % Let's get to know you and see how…" at bounding box center [786, 400] width 1487 height 724
drag, startPoint x: 427, startPoint y: 124, endPoint x: 692, endPoint y: 128, distance: 264.2
click at [692, 128] on label "Have you had any house accidents or claims in the last five years?" at bounding box center [564, 126] width 274 height 13
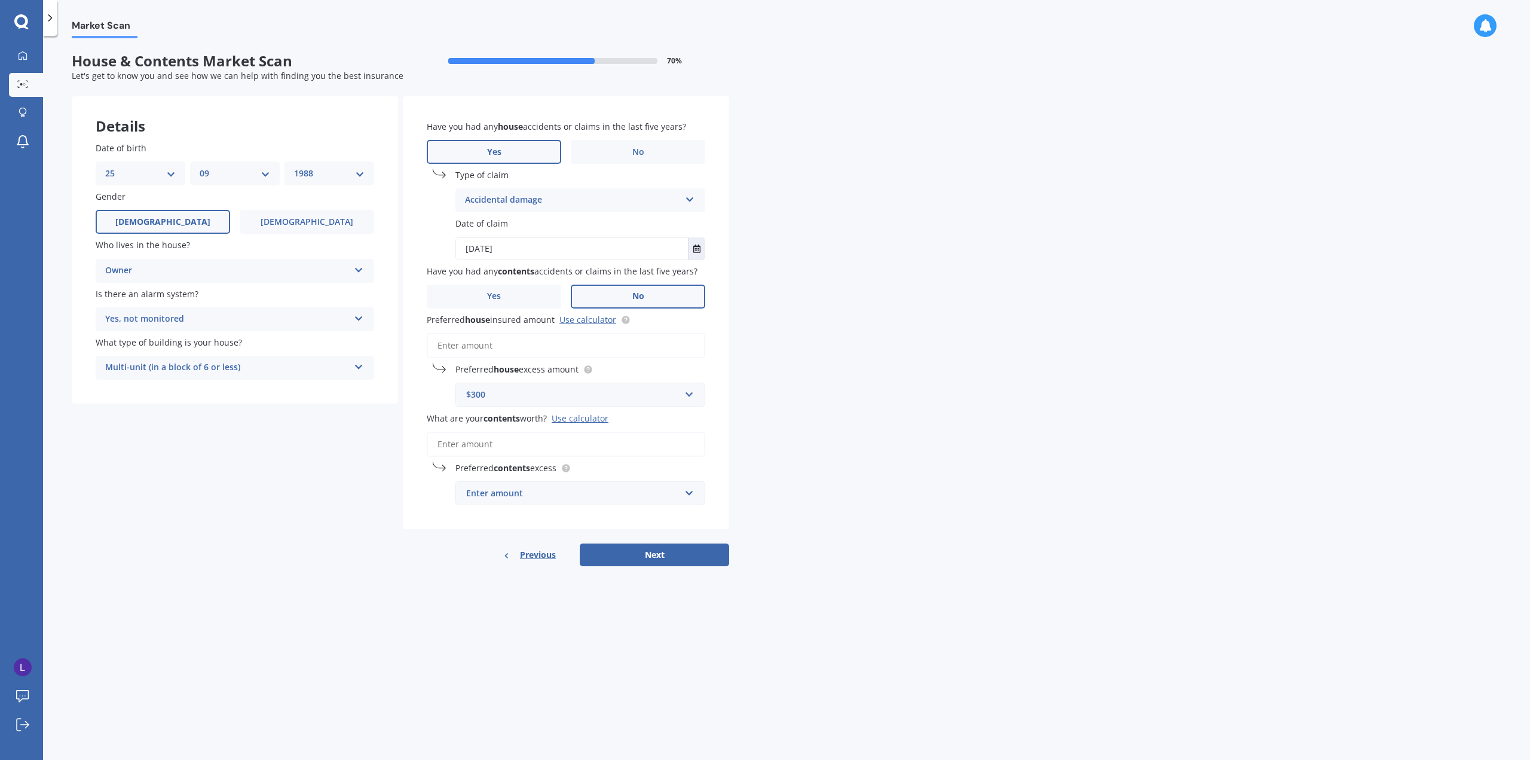
drag, startPoint x: 467, startPoint y: 268, endPoint x: 710, endPoint y: 274, distance: 242.7
click at [710, 274] on div "Have you had any house accidents or claims in the last five years? Yes No Type …" at bounding box center [566, 312] width 326 height 433
click at [823, 288] on div "Market Scan House & Contents Market Scan 70 % Let's get to know you and see how…" at bounding box center [786, 400] width 1487 height 724
click at [469, 343] on input "Preferred house insured amount Use calculator" at bounding box center [566, 345] width 279 height 25
click at [547, 441] on input "What are your contents worth? Use calculator" at bounding box center [566, 444] width 279 height 25
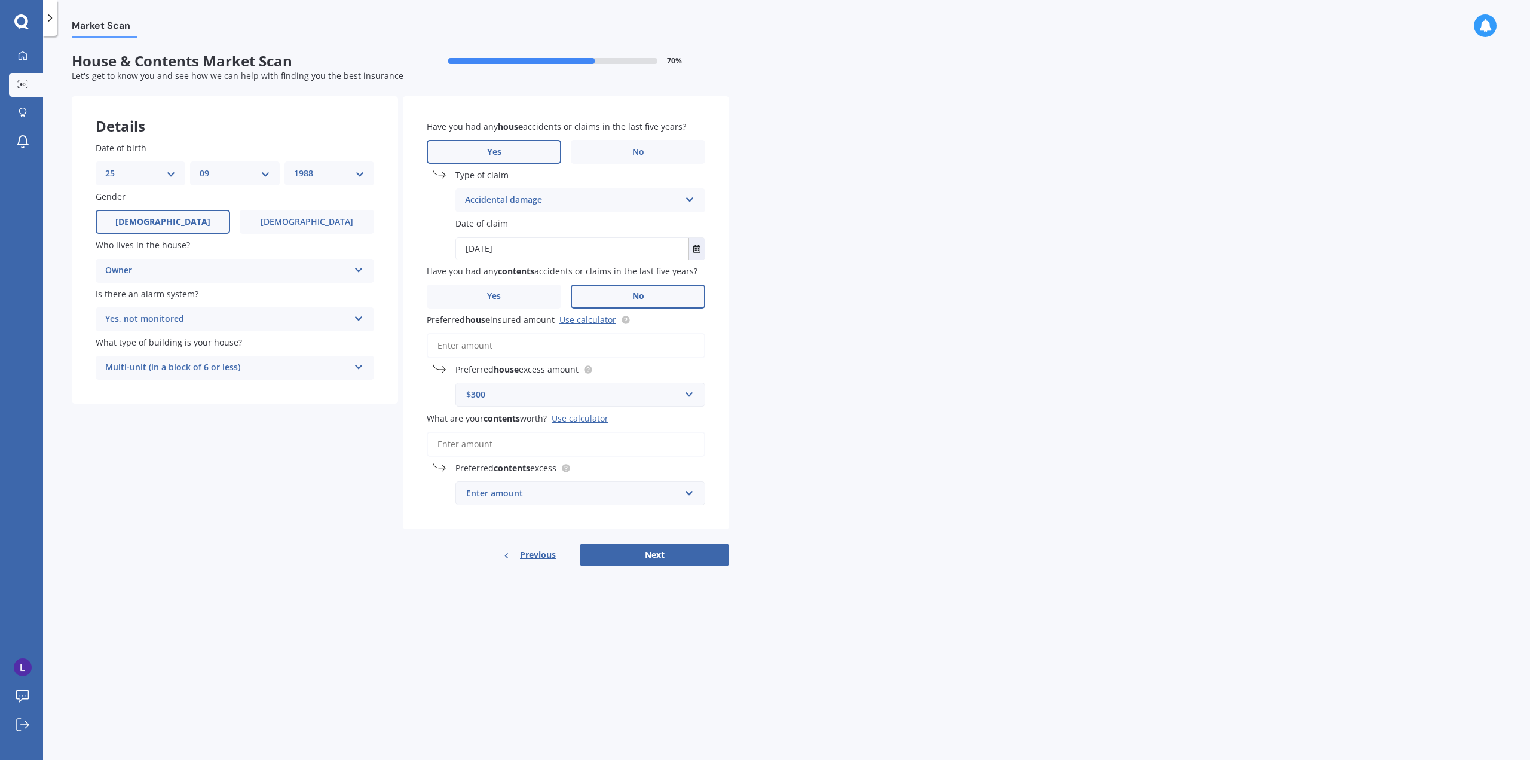
click at [576, 495] on div "Enter amount" at bounding box center [573, 493] width 214 height 13
click at [843, 415] on div "Market Scan House & Contents Market Scan 70 % Let's get to know you and see how…" at bounding box center [786, 400] width 1487 height 724
click at [474, 473] on span "Preferred contents excess" at bounding box center [505, 467] width 101 height 11
click at [478, 487] on div "$250" at bounding box center [573, 493] width 214 height 13
click at [486, 585] on div "$500" at bounding box center [580, 582] width 249 height 22
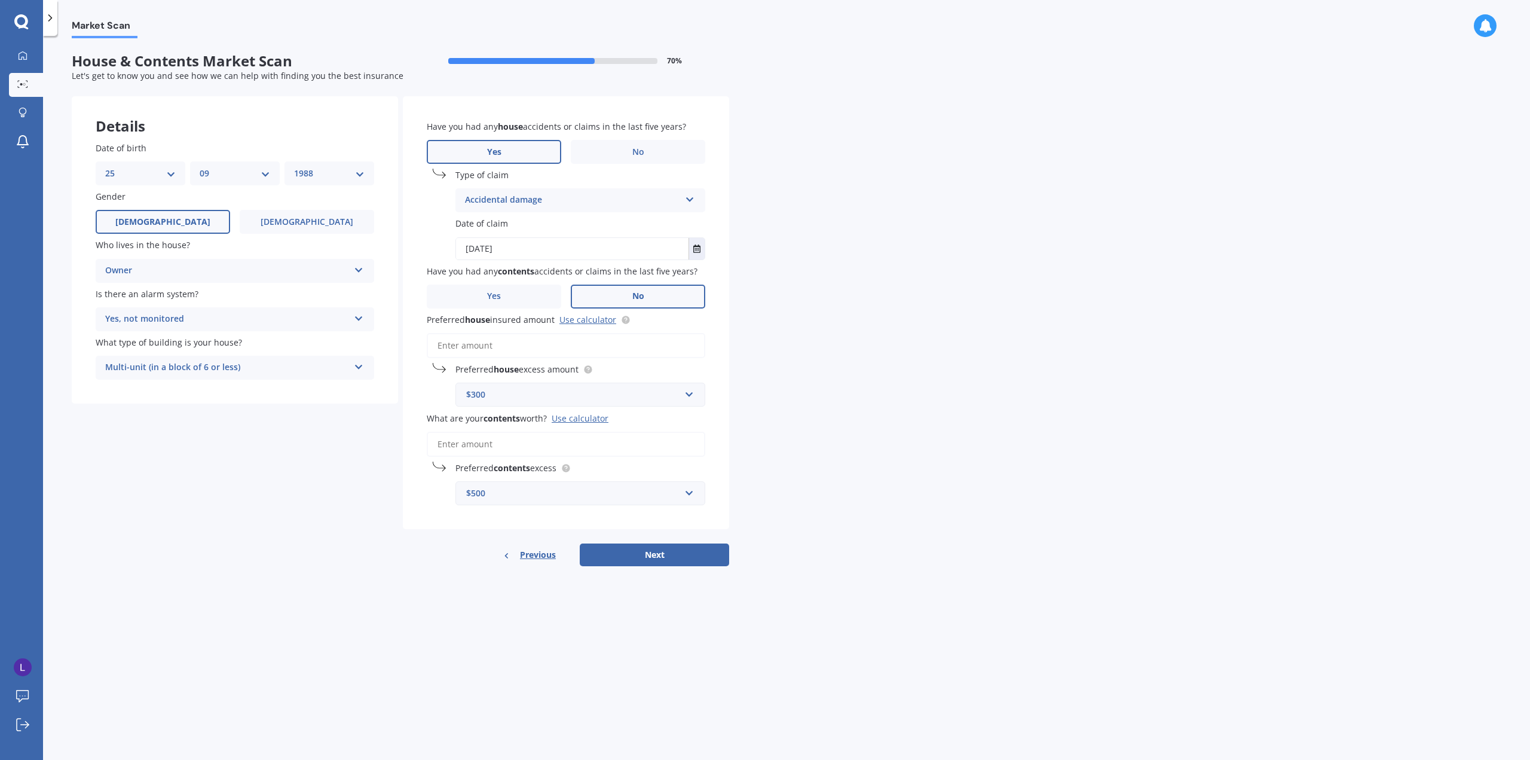
click at [534, 390] on div "$300" at bounding box center [573, 394] width 214 height 13
click at [495, 506] on div "$1,000" at bounding box center [580, 505] width 249 height 22
click at [473, 339] on input "Preferred house insured amount Use calculator" at bounding box center [566, 345] width 279 height 25
click at [586, 345] on input "Preferred house insured amount Use calculator" at bounding box center [566, 345] width 279 height 25
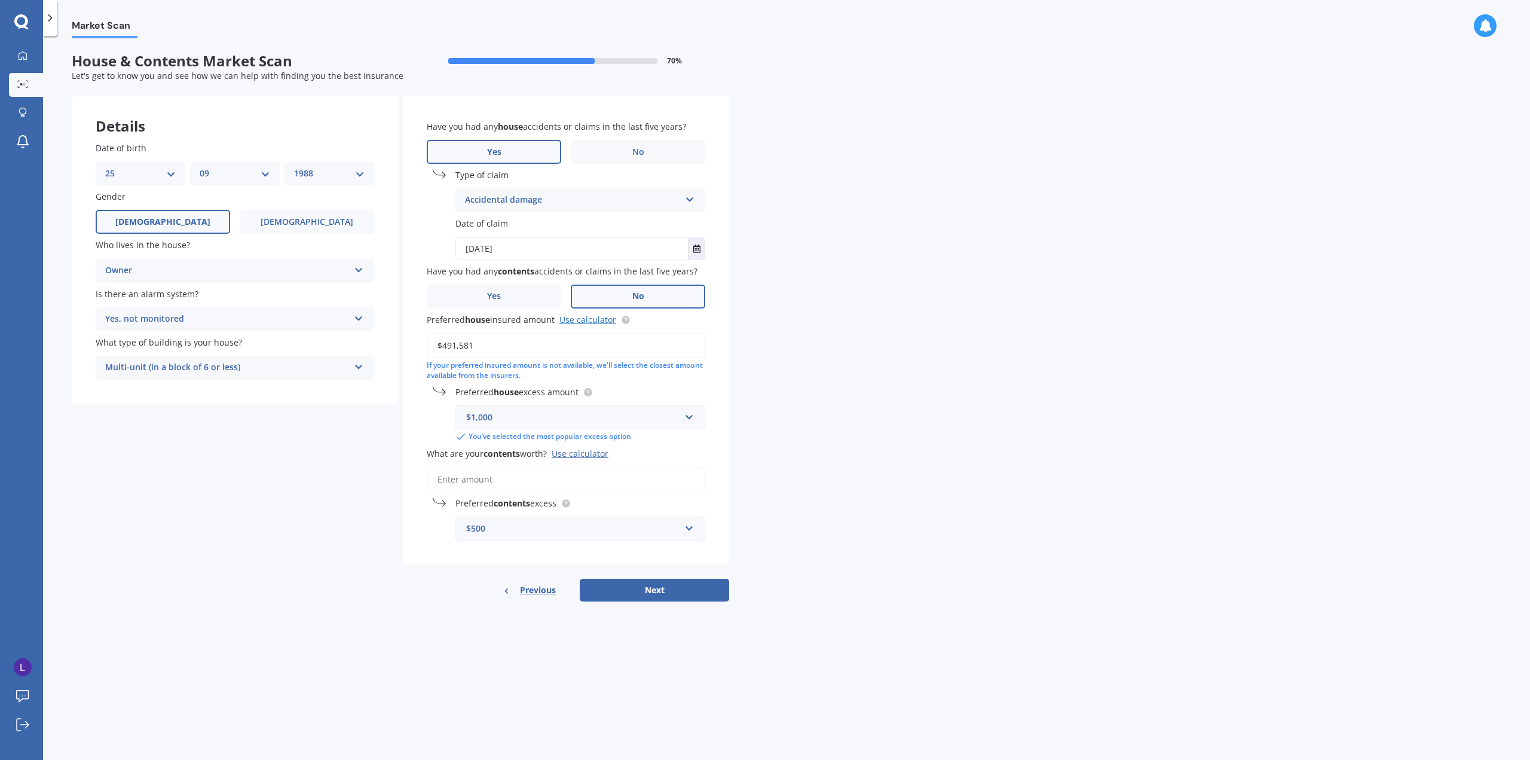
click at [606, 320] on link "Use calculator" at bounding box center [587, 319] width 57 height 11
drag, startPoint x: 482, startPoint y: 348, endPoint x: 408, endPoint y: 343, distance: 74.3
click at [408, 343] on div "Have you had any house accidents or claims in the last five years? Yes No Type …" at bounding box center [566, 330] width 326 height 469
click at [499, 348] on input "$491,581" at bounding box center [566, 345] width 279 height 25
drag, startPoint x: 469, startPoint y: 348, endPoint x: 381, endPoint y: 337, distance: 88.0
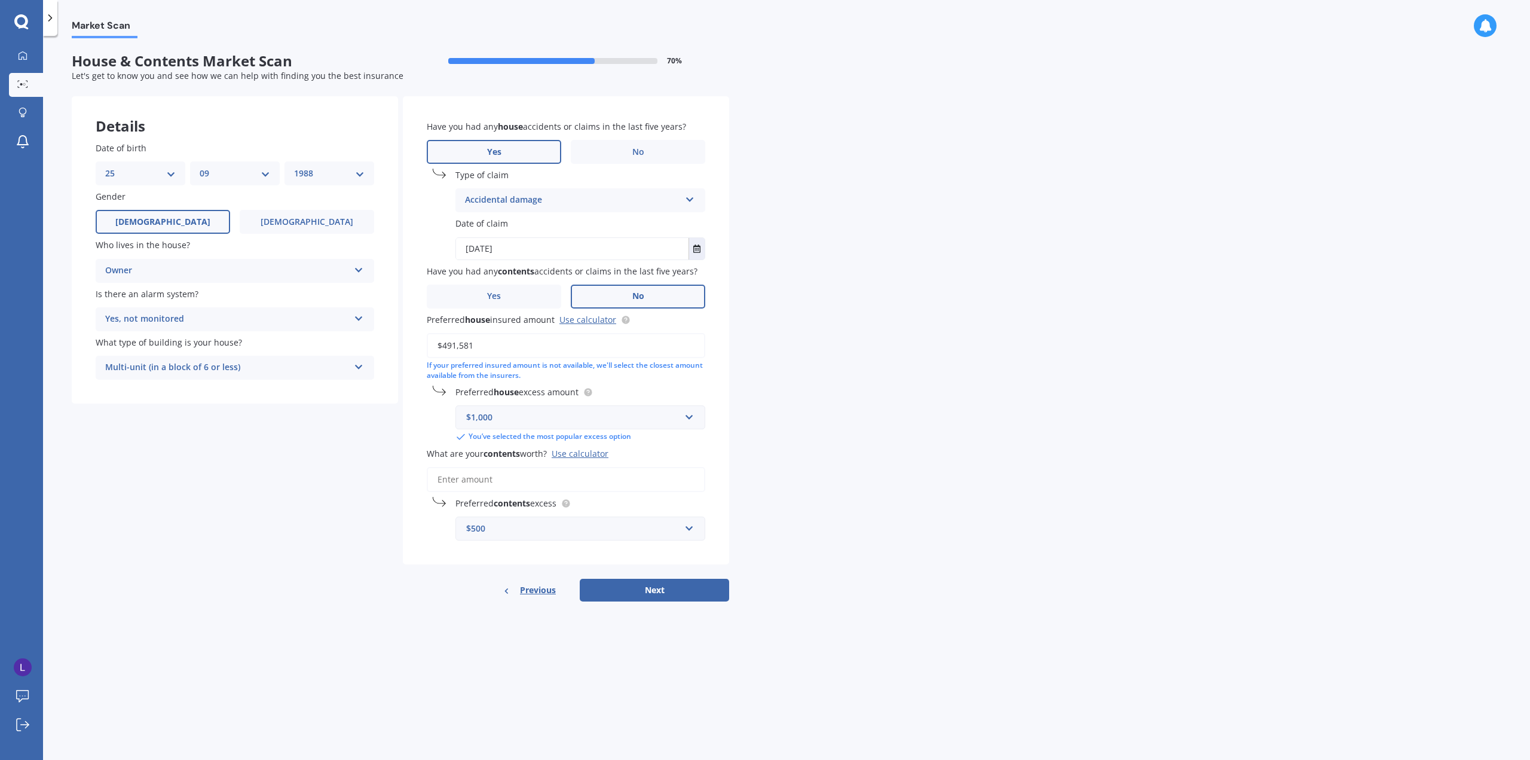
click at [381, 337] on div "Details Date of birth DD 01 02 03 04 05 06 07 08 09 10 11 12 13 14 15 16 17 18 …" at bounding box center [401, 349] width 658 height 506
paste input "61,205"
type input "$461,205"
click at [543, 479] on input "What are your contents worth? Use calculator" at bounding box center [566, 479] width 279 height 25
click at [590, 454] on div "Use calculator" at bounding box center [580, 453] width 57 height 11
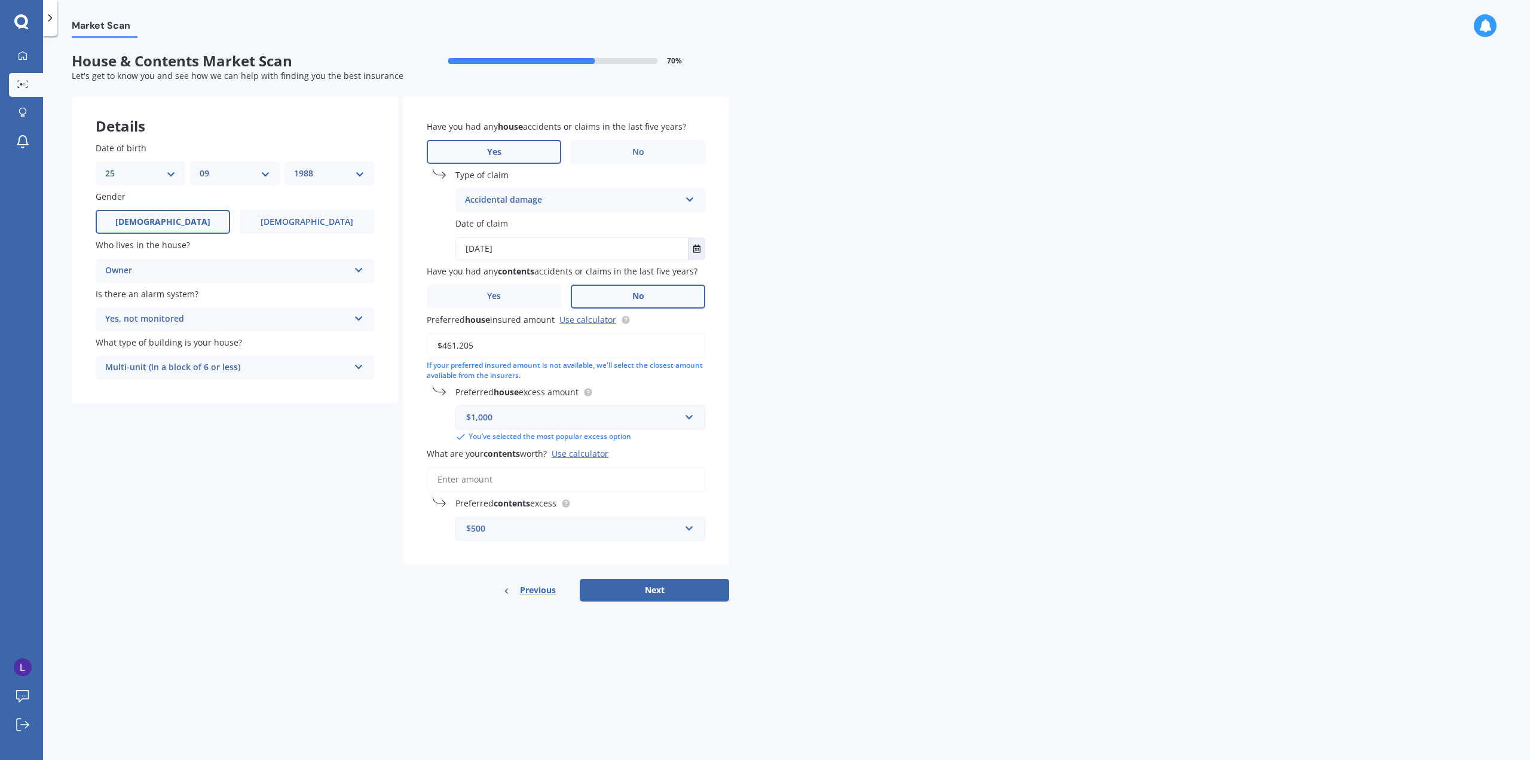
click at [590, 467] on input "What are your contents worth? Use calculator" at bounding box center [566, 479] width 279 height 25
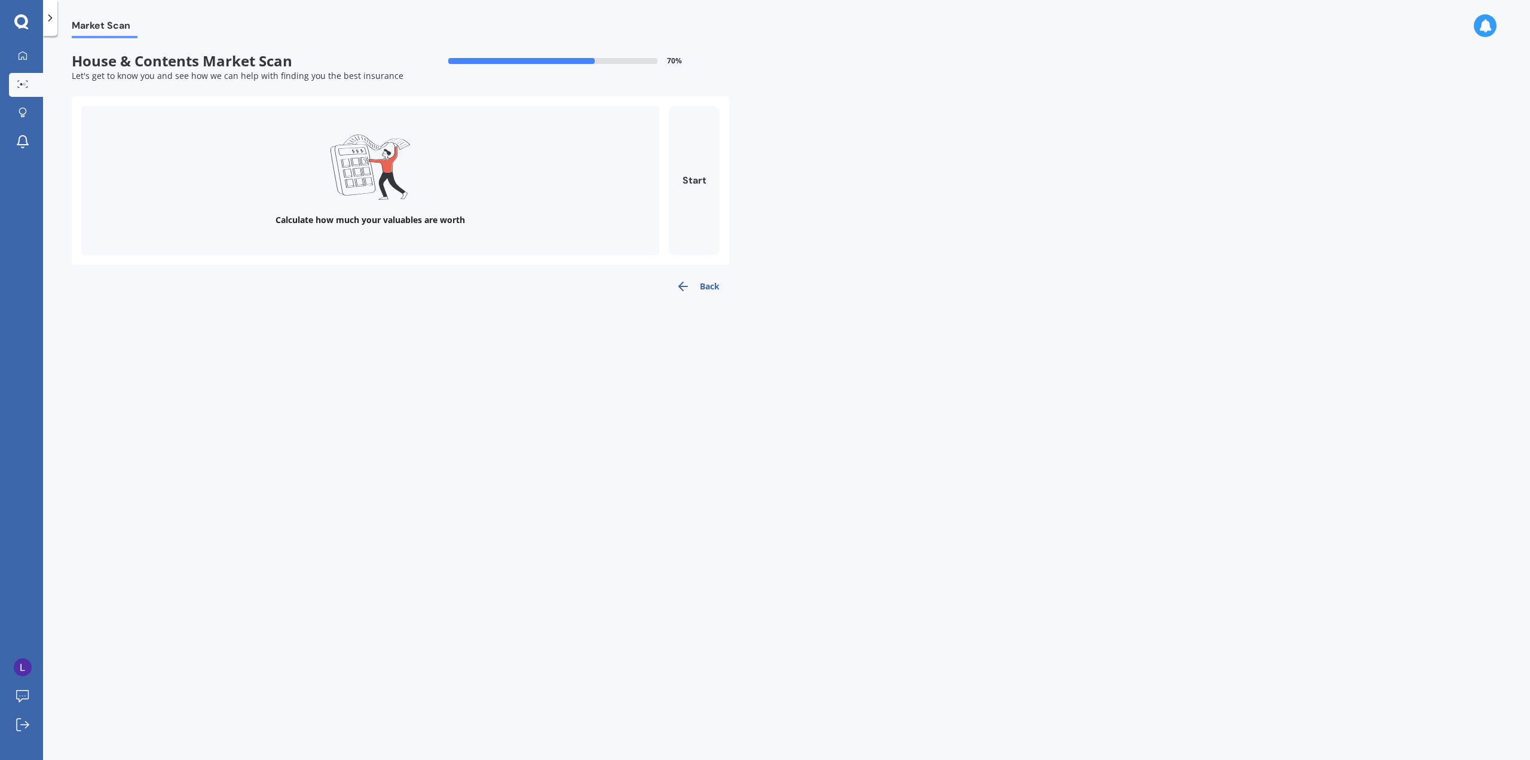
click at [710, 289] on button "Back" at bounding box center [697, 286] width 63 height 24
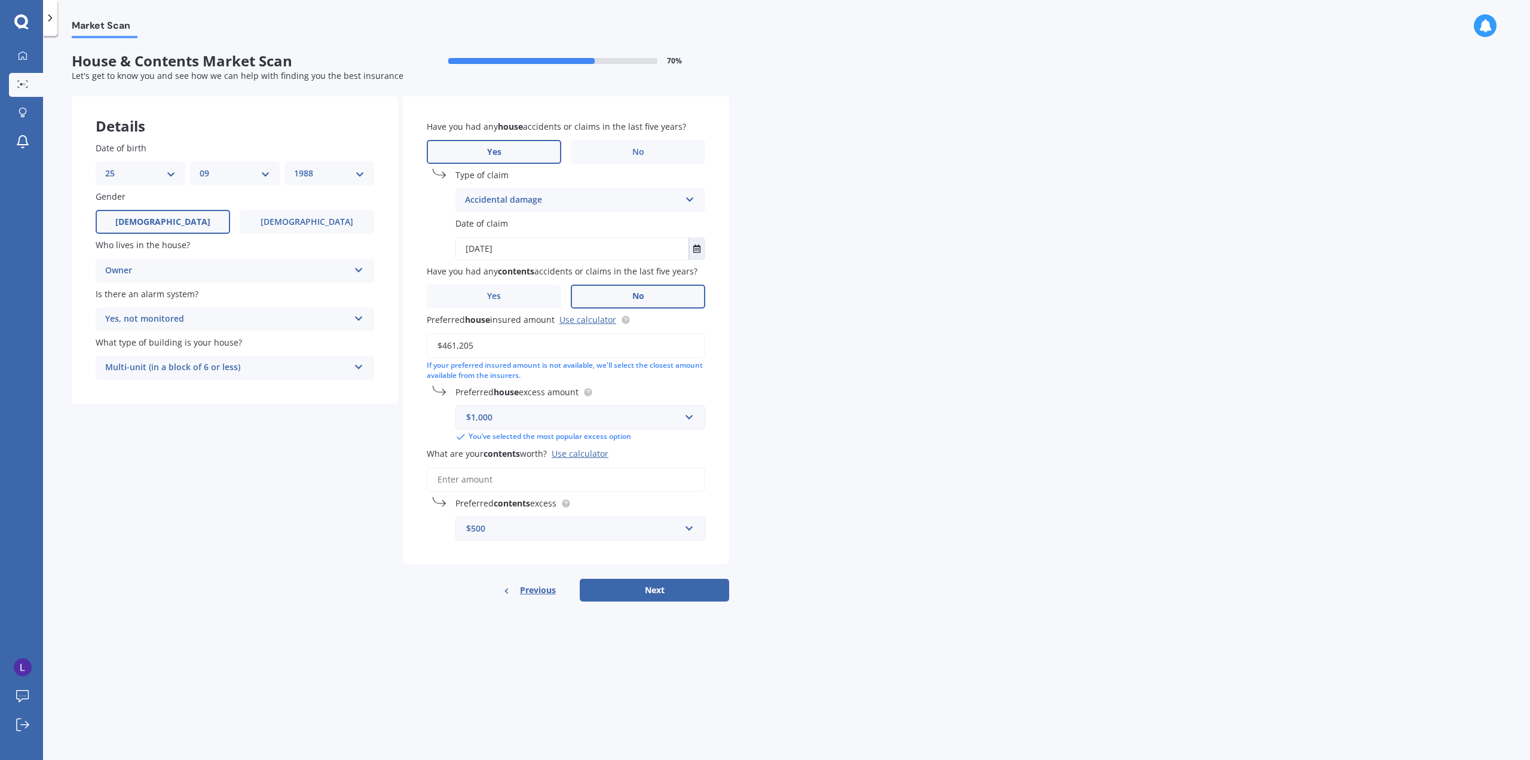
click at [498, 480] on input "What are your contents worth? Use calculator" at bounding box center [566, 479] width 279 height 25
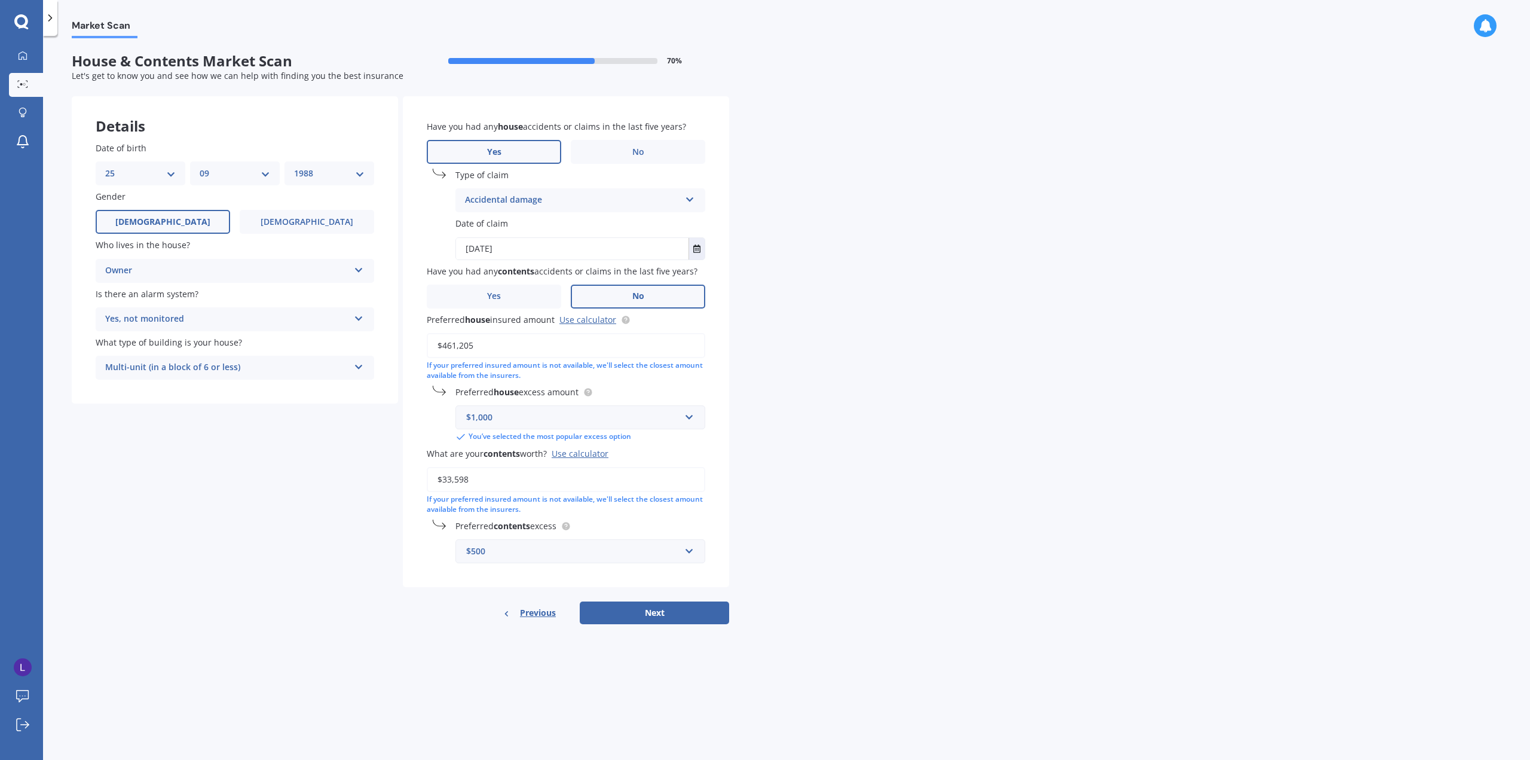
type input "$33,598"
click at [843, 453] on div "Market Scan House & Contents Market Scan 70 % Let's get to know you and see how…" at bounding box center [786, 400] width 1487 height 724
click at [641, 611] on button "Next" at bounding box center [654, 612] width 149 height 23
select select "25"
select select "09"
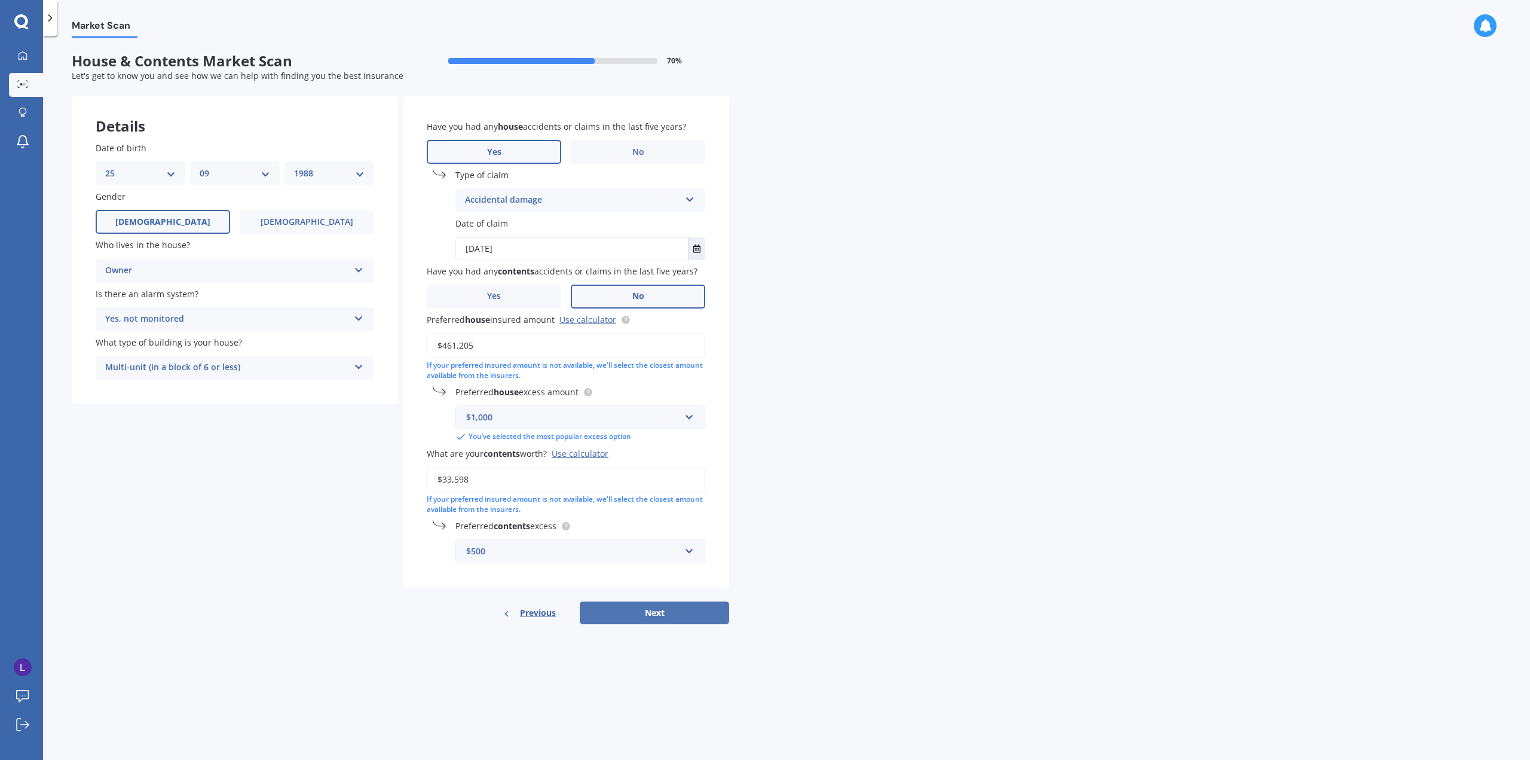
select select "1988"
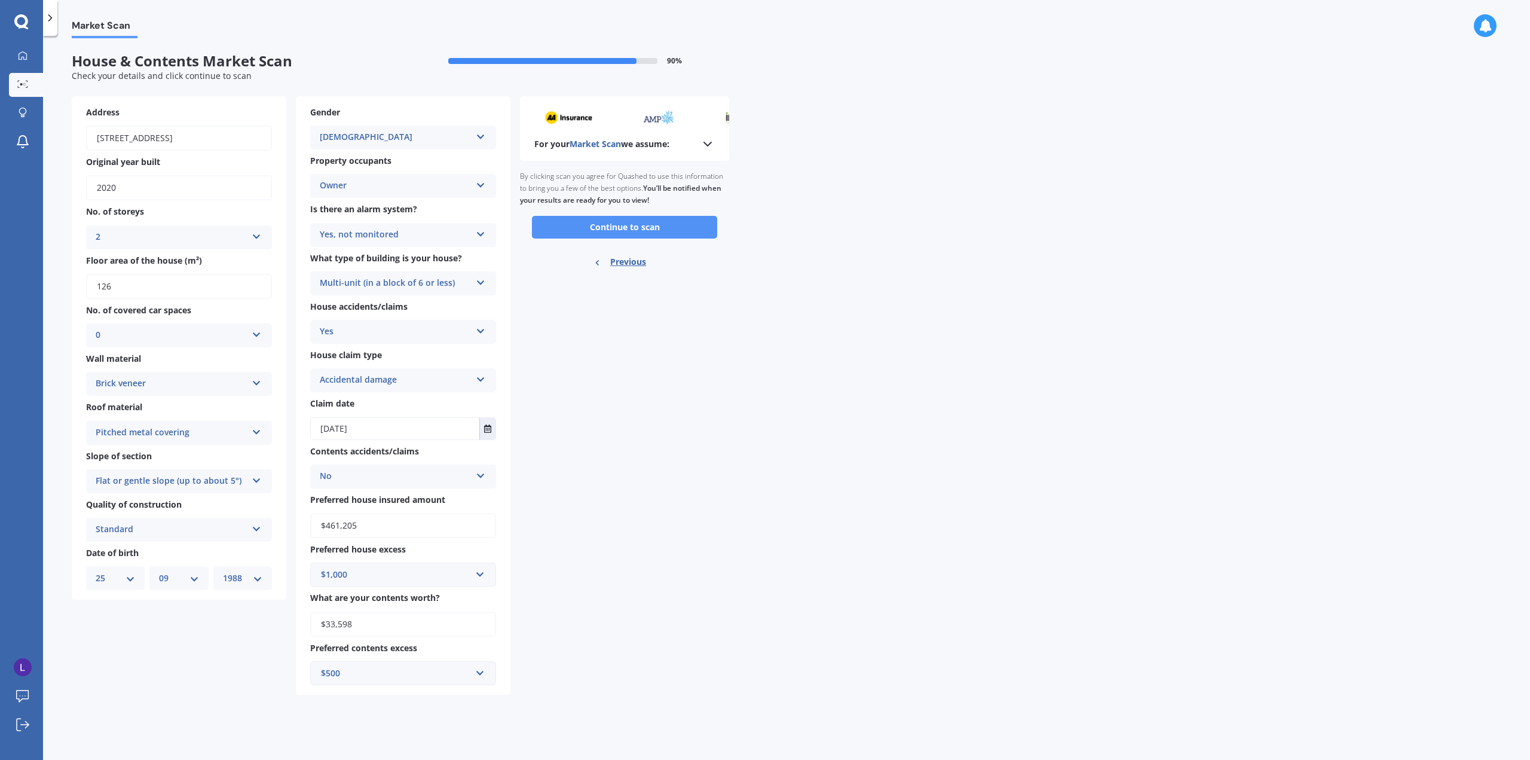
click at [649, 226] on button "Continue to scan" at bounding box center [624, 227] width 185 height 23
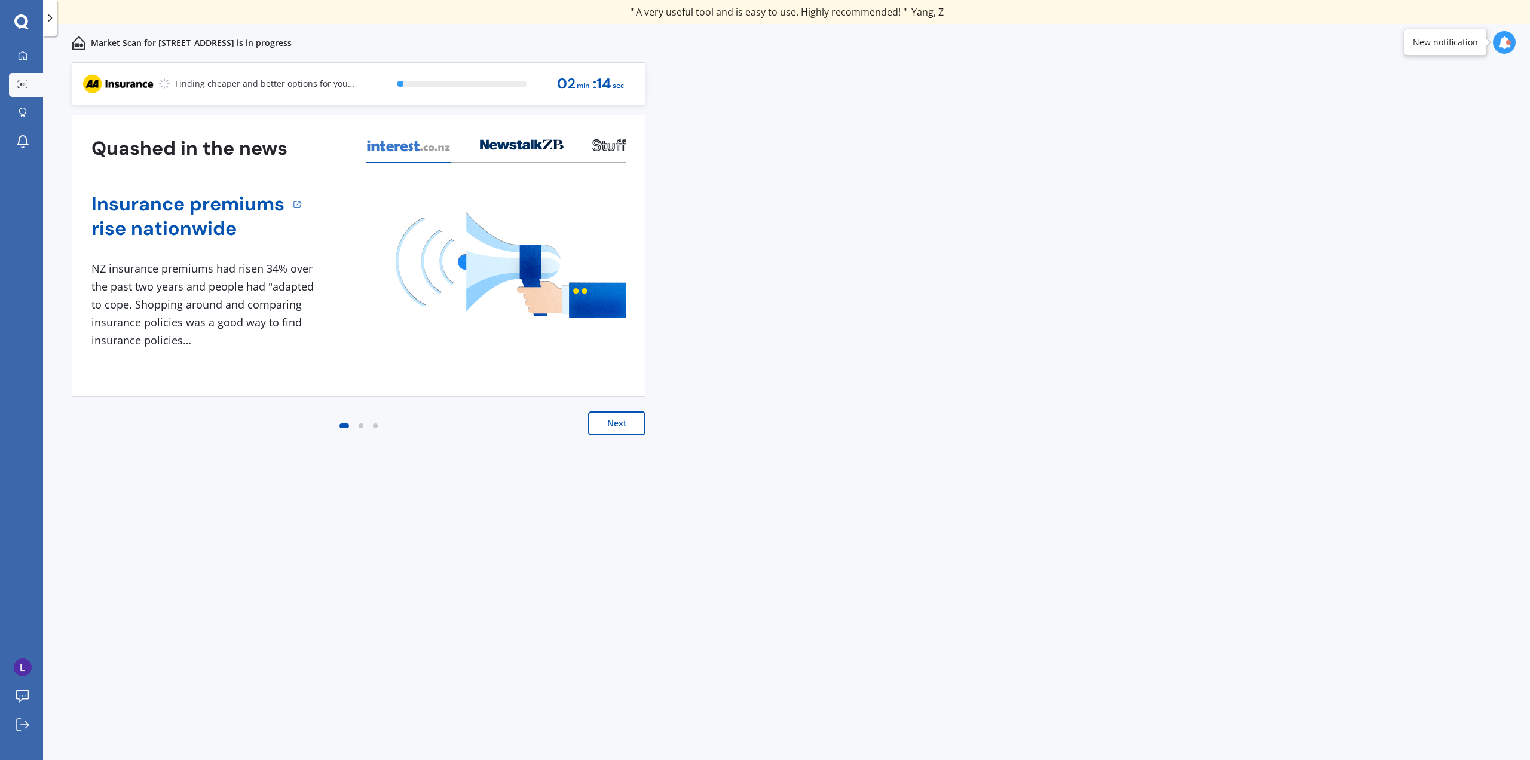
click at [616, 417] on button "Next" at bounding box center [616, 423] width 57 height 24
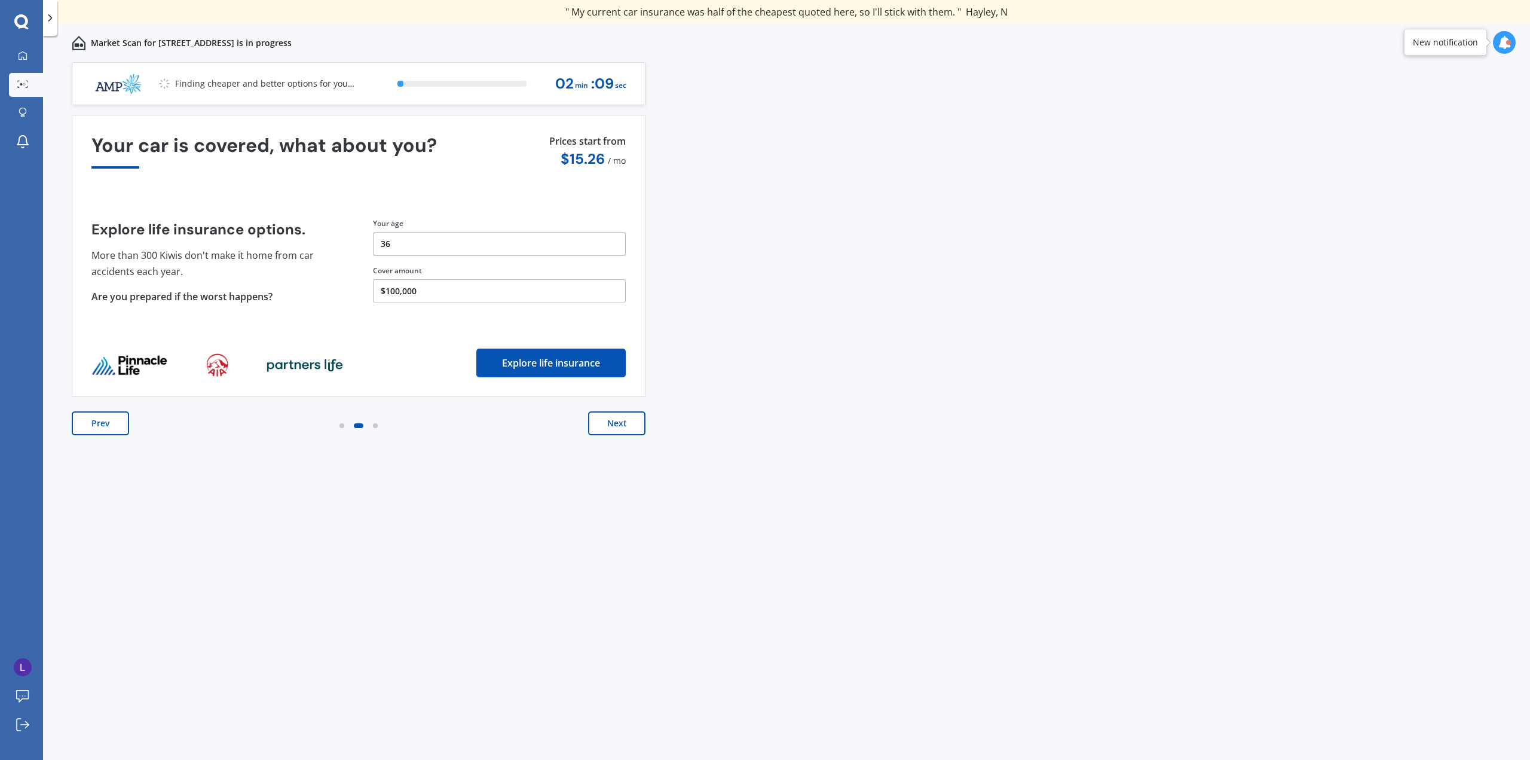
click at [619, 421] on button "Next" at bounding box center [616, 423] width 57 height 24
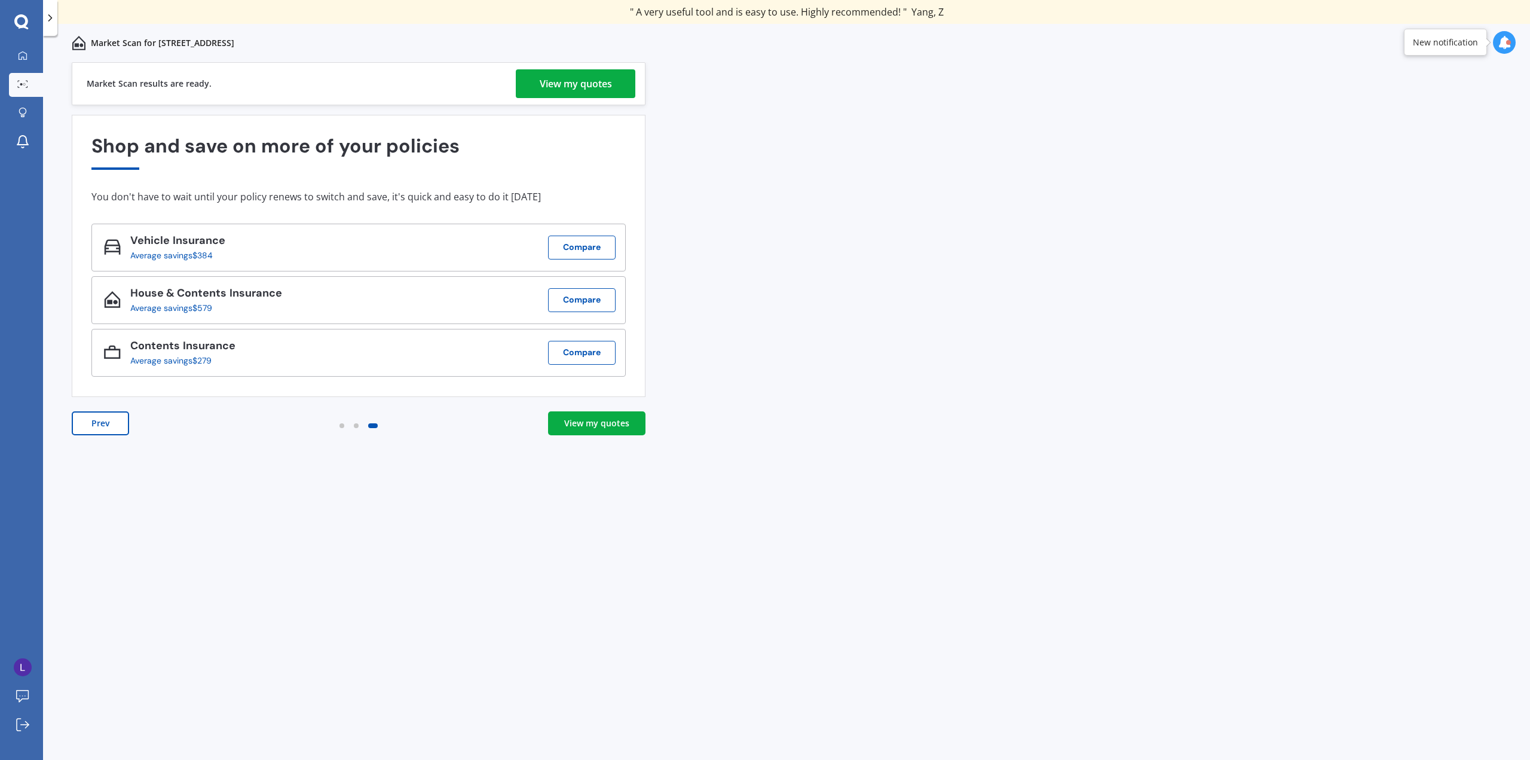
click at [607, 427] on div "View my quotes" at bounding box center [596, 423] width 65 height 12
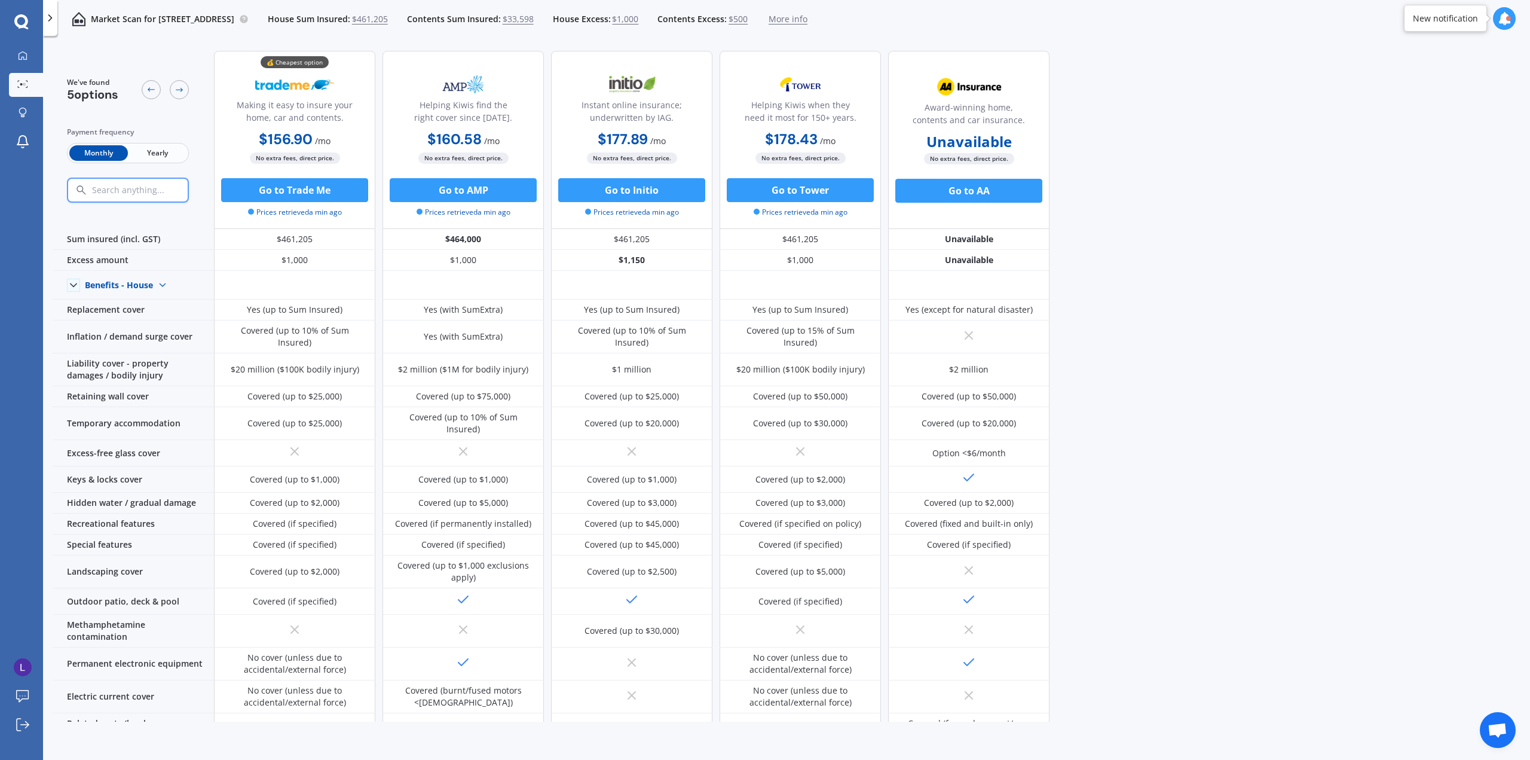
click at [163, 147] on span "Yearly" at bounding box center [157, 153] width 59 height 16
drag, startPoint x: 257, startPoint y: 154, endPoint x: 333, endPoint y: 161, distance: 76.2
click at [333, 161] on span "No extra fees, direct price." at bounding box center [295, 157] width 90 height 11
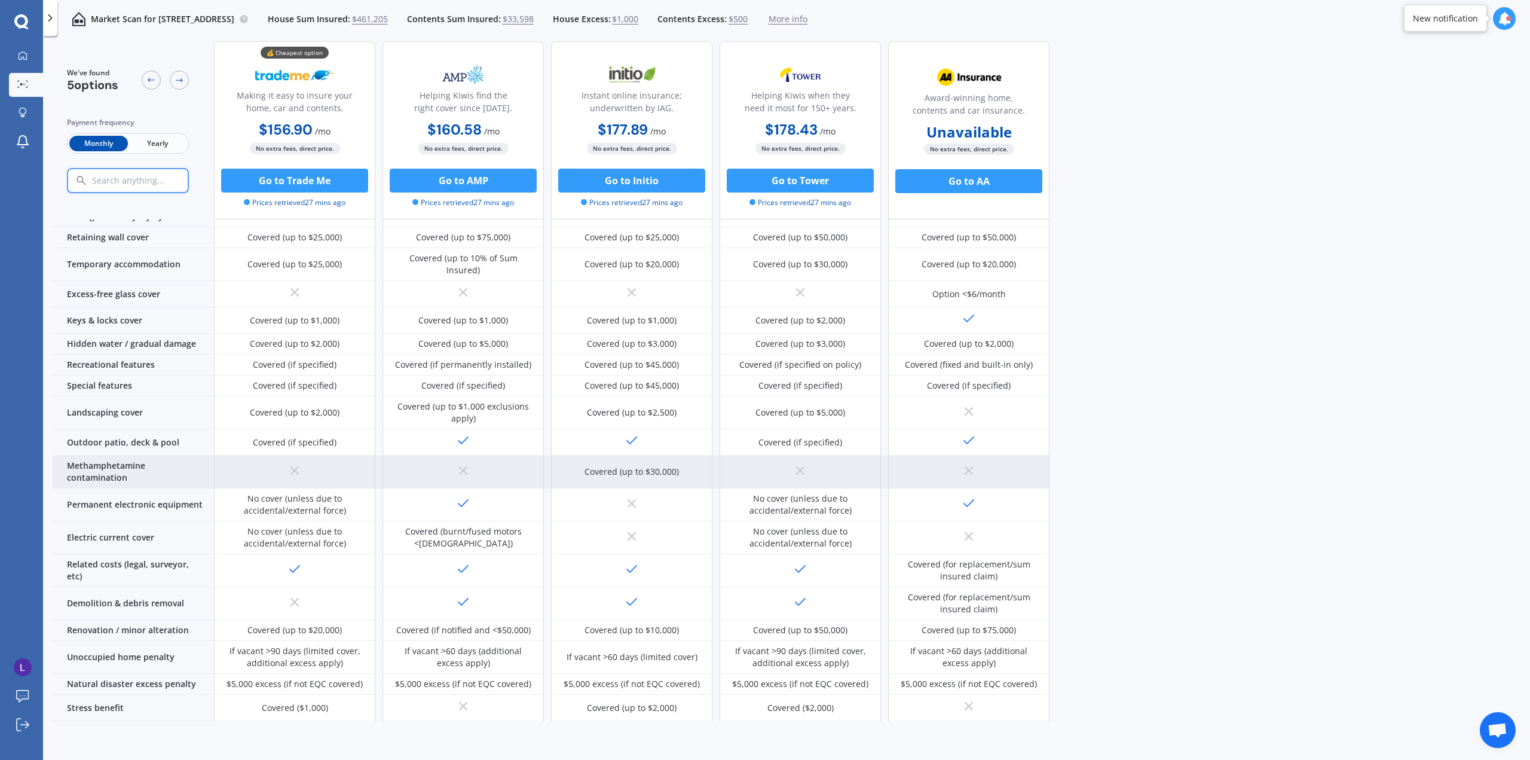
scroll to position [237, 0]
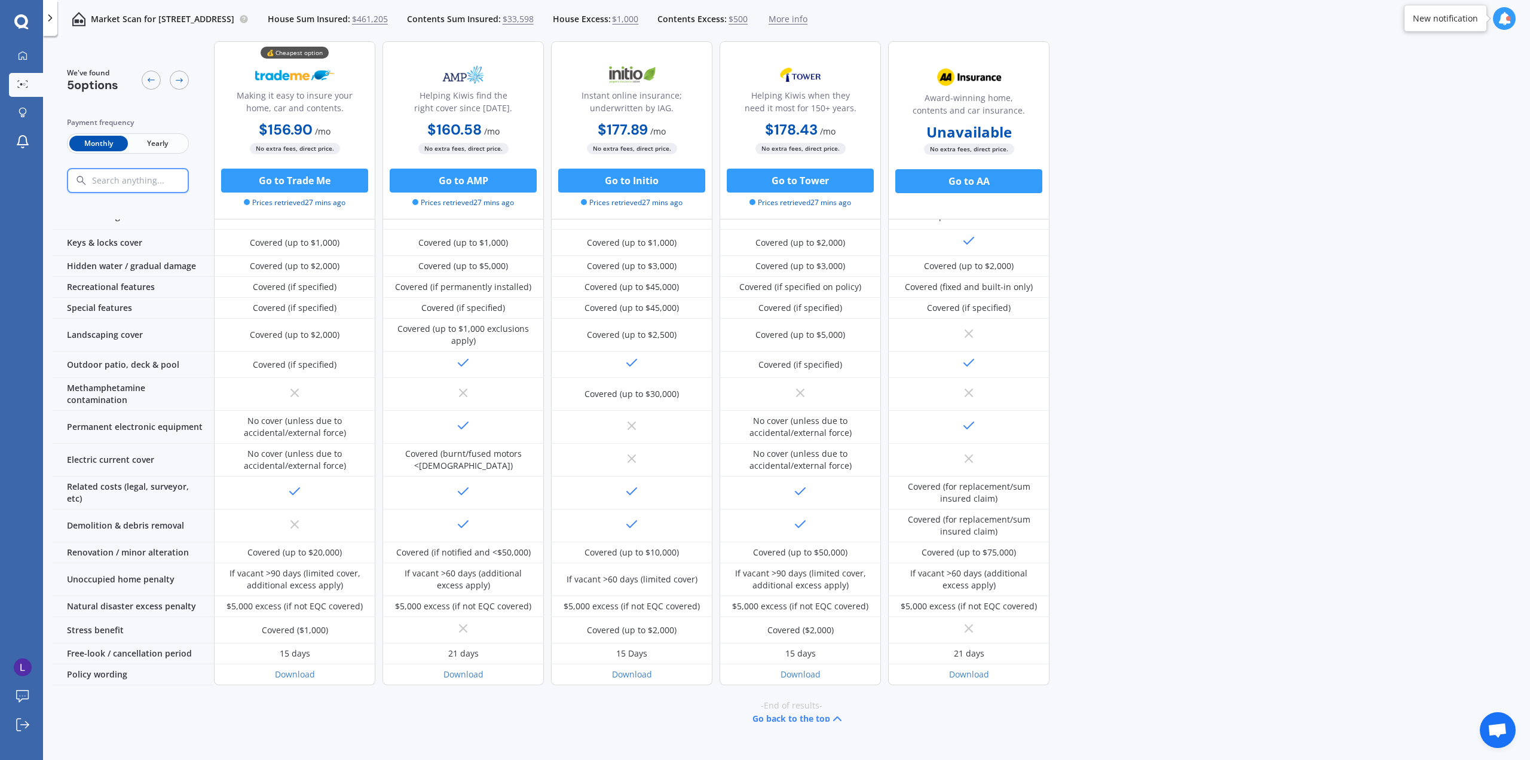
click at [766, 711] on button "Go back to the top" at bounding box center [799, 718] width 92 height 14
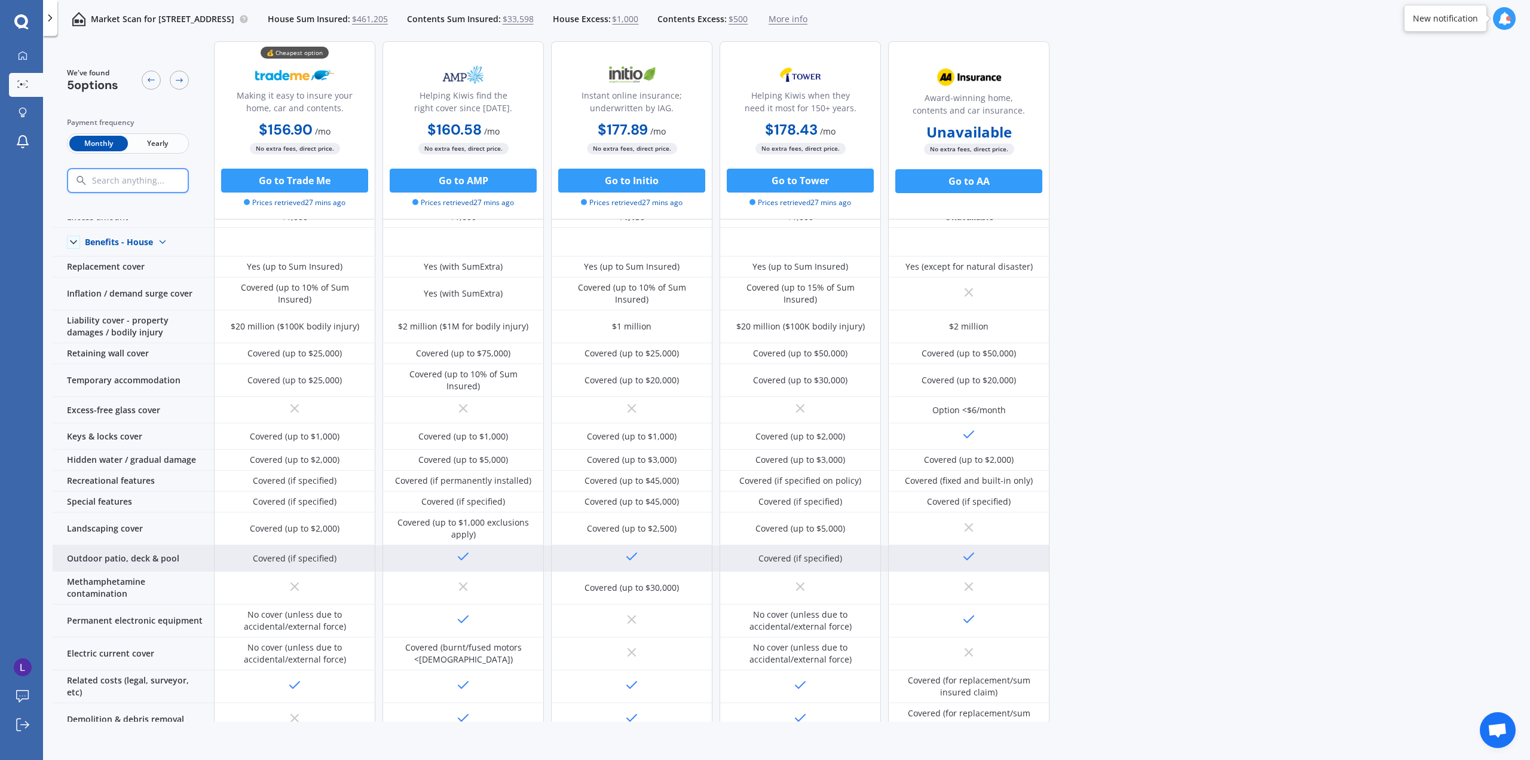
scroll to position [0, 0]
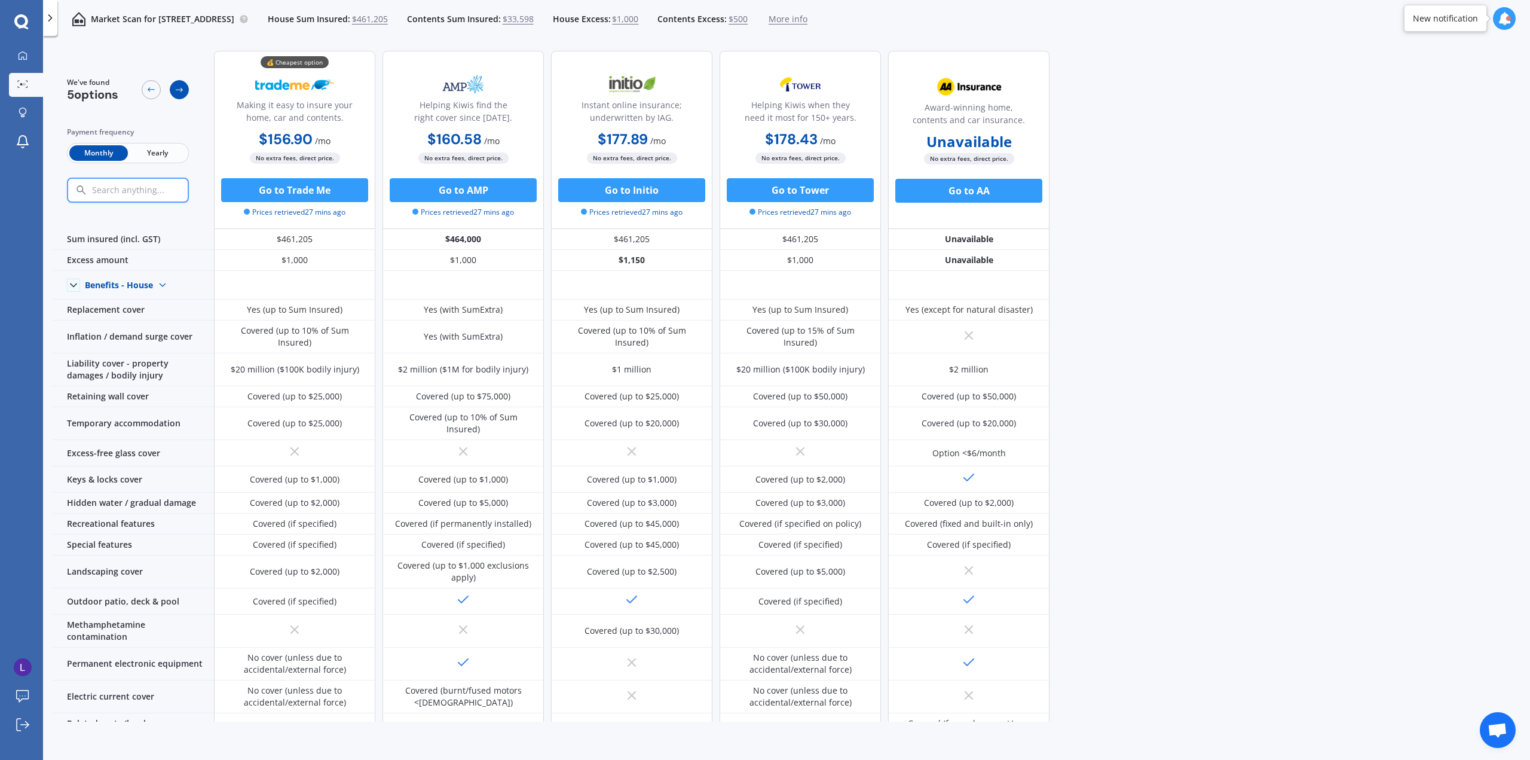
click at [185, 88] on div at bounding box center [179, 89] width 19 height 19
click at [151, 90] on icon at bounding box center [151, 89] width 7 height 4
click at [182, 91] on icon at bounding box center [179, 90] width 7 height 4
click at [146, 152] on span "Yearly" at bounding box center [157, 153] width 59 height 16
drag, startPoint x: 718, startPoint y: 133, endPoint x: 852, endPoint y: 136, distance: 134.5
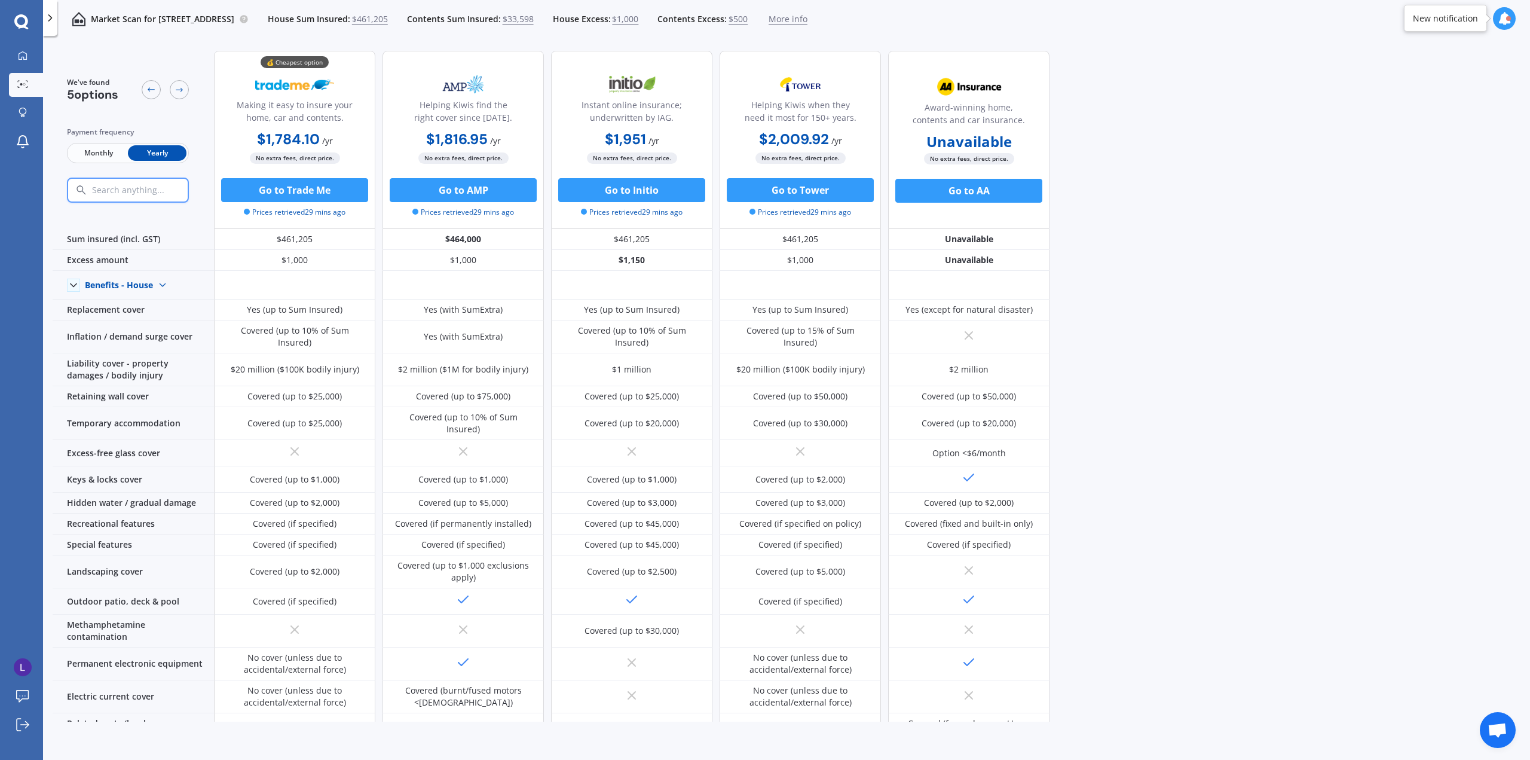
click at [852, 136] on div "💰 Cheapest option Making it easy to insure your home, car and contents. $1,784.…" at bounding box center [632, 140] width 836 height 178
click at [331, 193] on button "Go to Trade Me" at bounding box center [294, 190] width 147 height 24
